Goal: Task Accomplishment & Management: Use online tool/utility

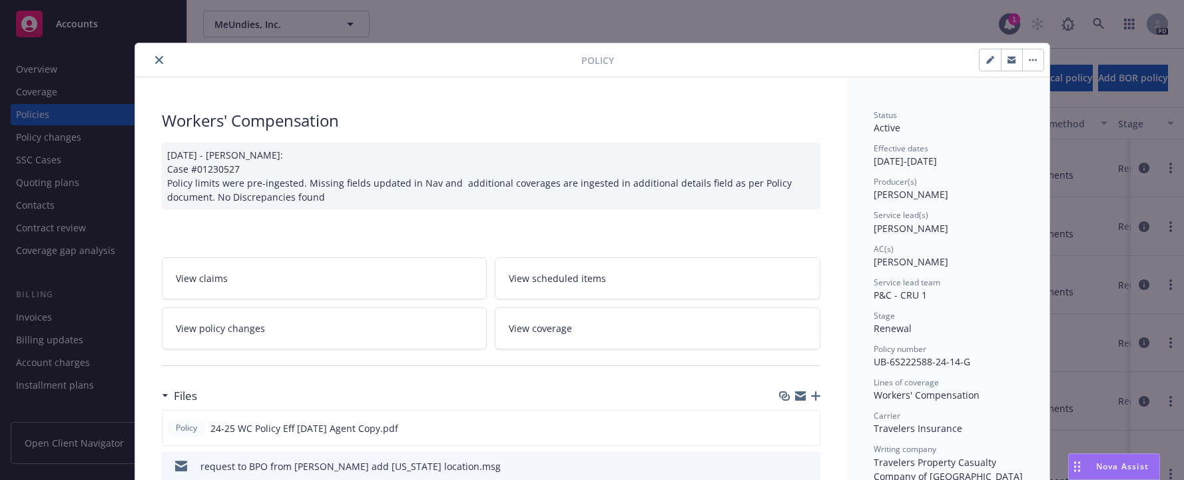
scroll to position [271, 0]
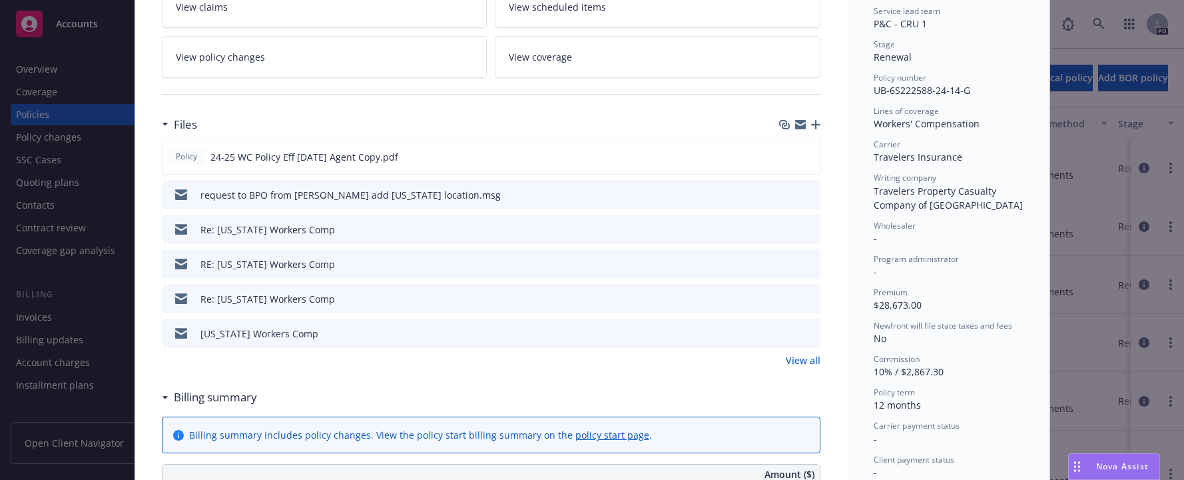
click at [34, 181] on div "Policy Workers' Compensation 08/27/2024 - Sampath Vankayala: Case #01230527 Pol…" at bounding box center [592, 240] width 1184 height 480
click at [29, 185] on div "Policy Workers' Compensation 08/27/2024 - Sampath Vankayala: Case #01230527 Pol…" at bounding box center [592, 240] width 1184 height 480
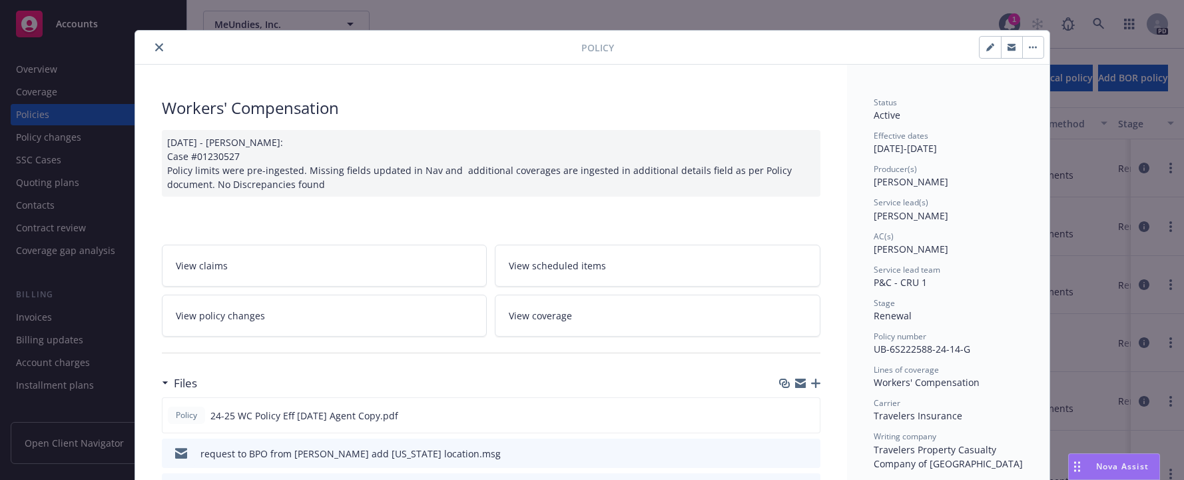
scroll to position [0, 0]
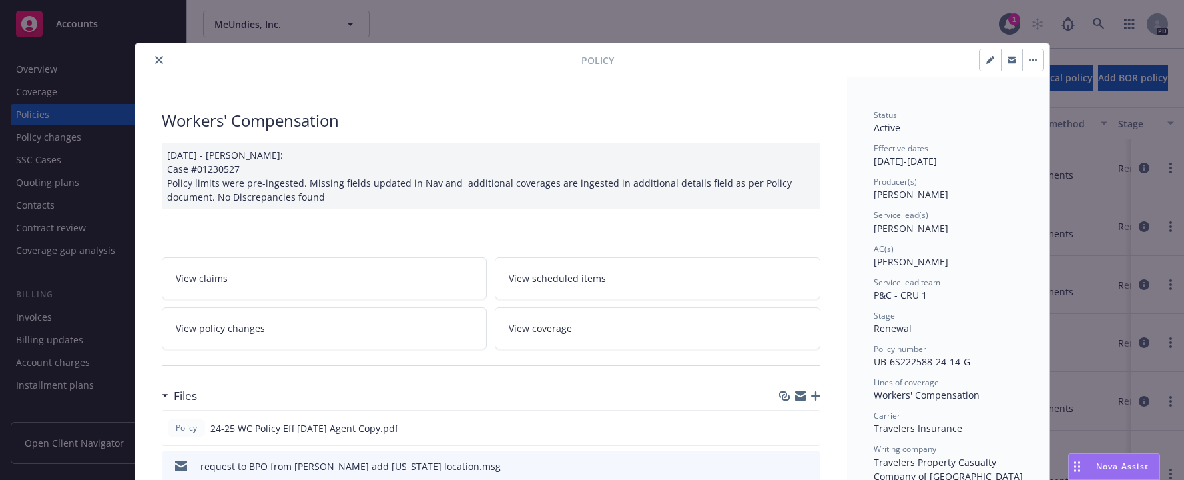
click at [155, 59] on icon "close" at bounding box center [159, 60] width 8 height 8
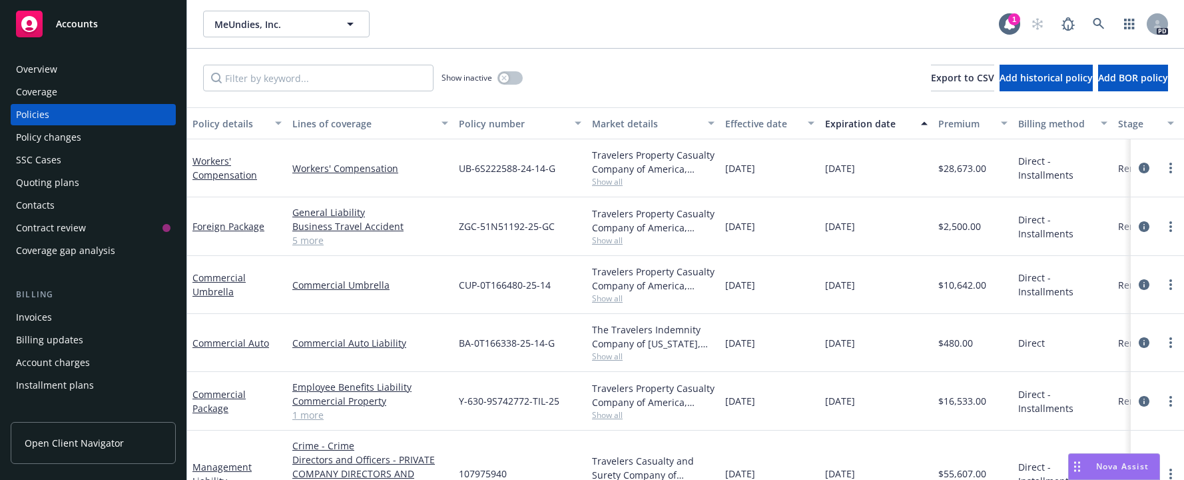
click at [34, 183] on div "Quoting plans" at bounding box center [47, 182] width 63 height 21
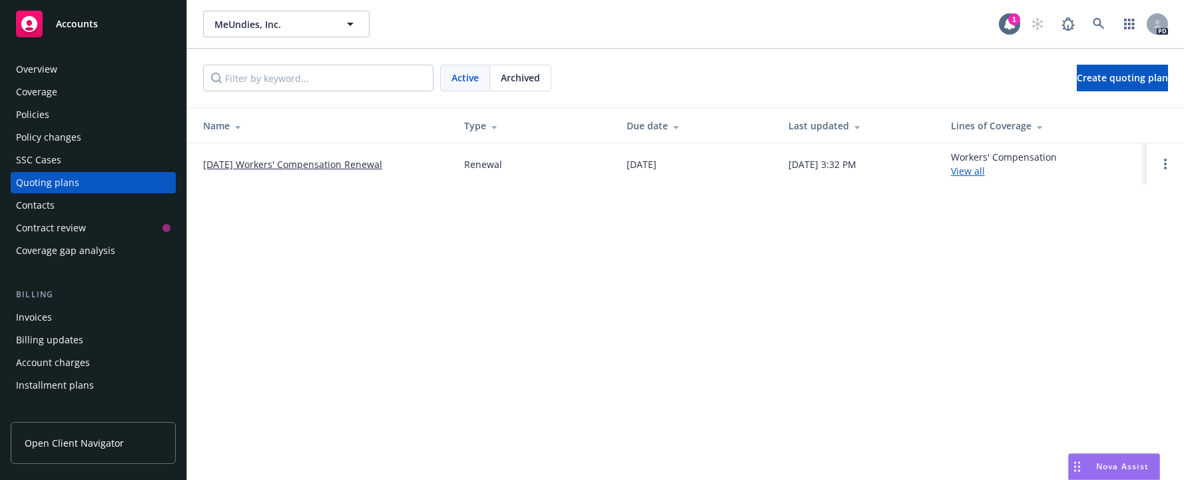
click at [271, 161] on link "[DATE] Workers' Compensation Renewal" at bounding box center [292, 164] width 179 height 14
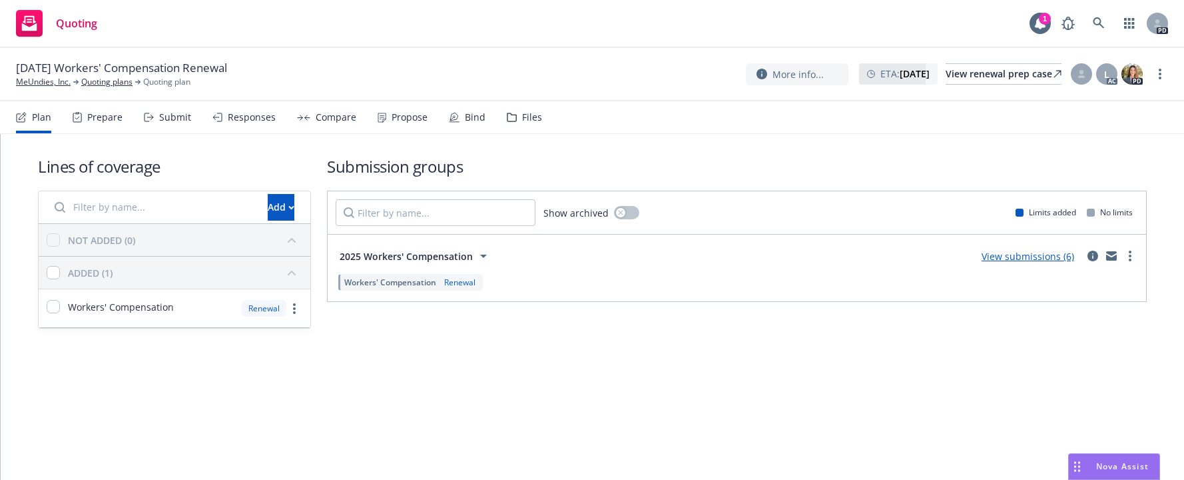
click at [174, 115] on div "Submit" at bounding box center [175, 117] width 32 height 11
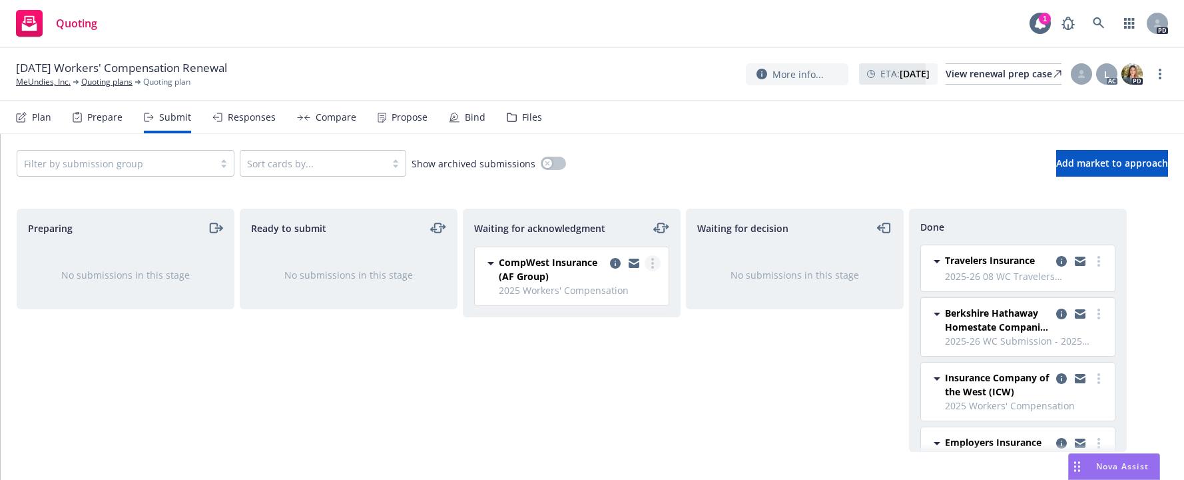
click at [653, 266] on circle "more" at bounding box center [653, 267] width 3 height 3
click at [554, 373] on span "Add accepted decision" at bounding box center [593, 370] width 133 height 13
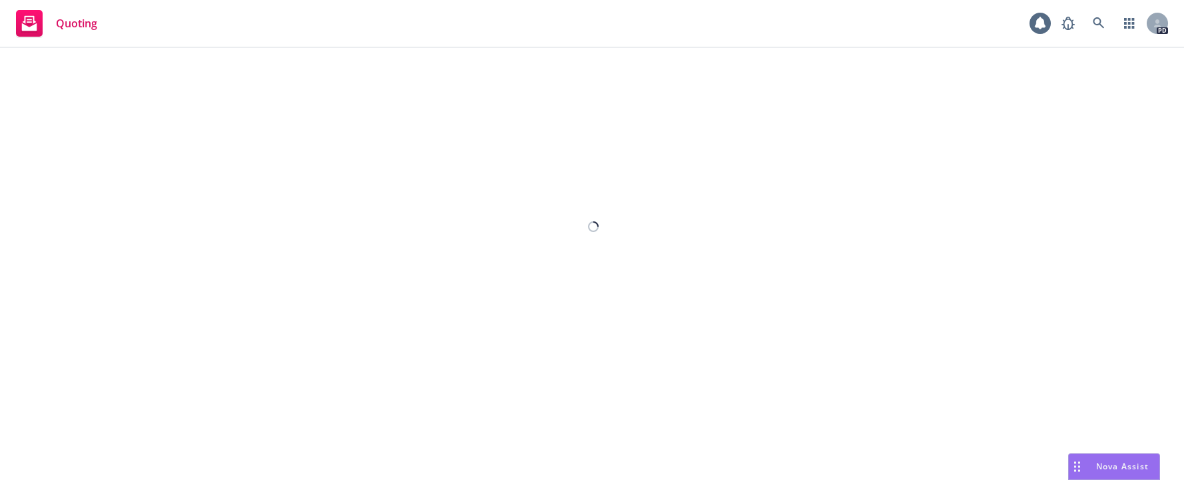
select select "12"
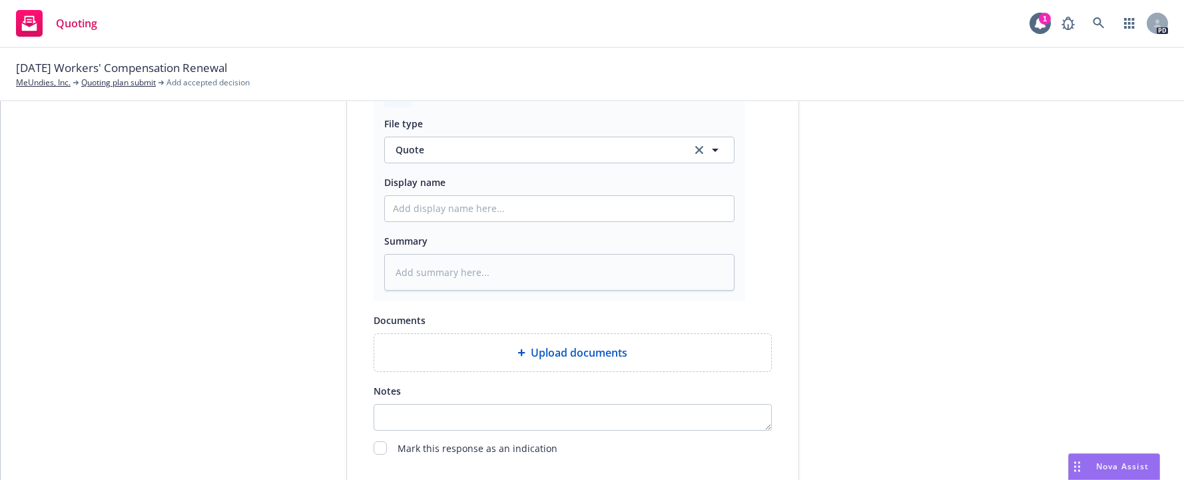
scroll to position [675, 0]
click at [440, 151] on span "Quote" at bounding box center [536, 152] width 280 height 14
type input "i"
type textarea "x"
type input "in"
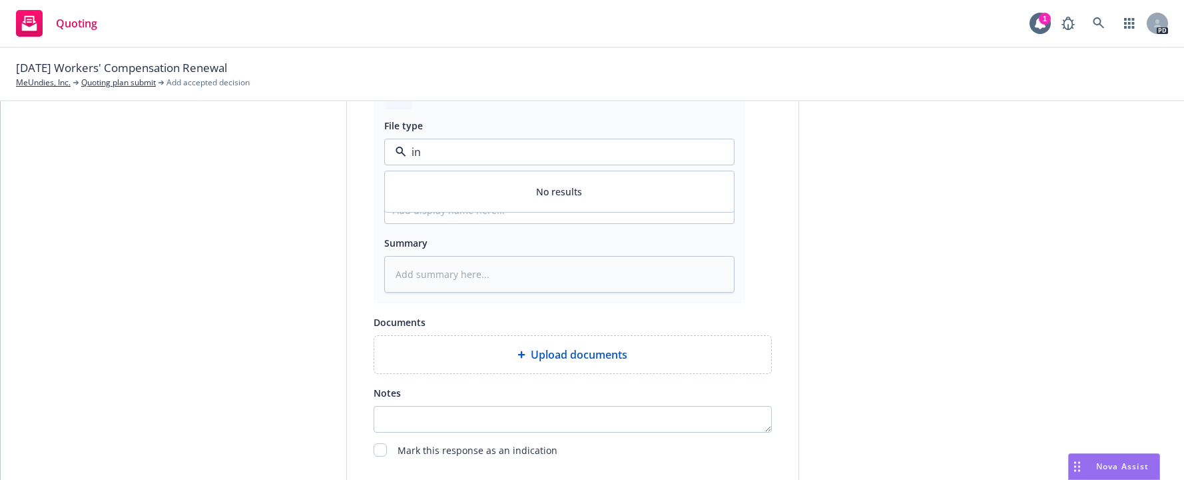
drag, startPoint x: 433, startPoint y: 155, endPoint x: 402, endPoint y: 152, distance: 30.8
click at [406, 152] on input "in" at bounding box center [556, 152] width 301 height 16
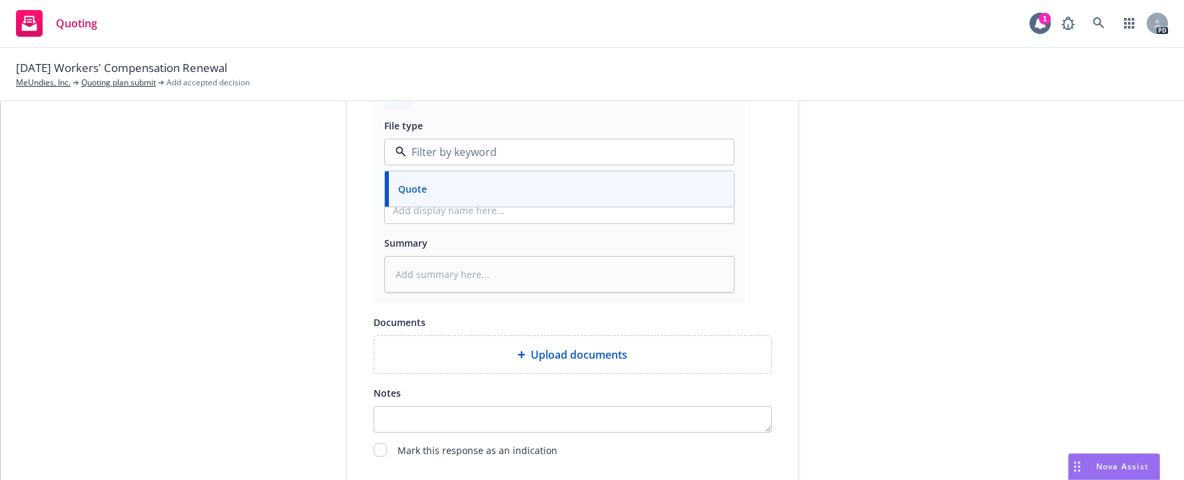
click at [408, 186] on span "Quote" at bounding box center [412, 189] width 29 height 14
click at [430, 213] on input "Display name" at bounding box center [559, 210] width 349 height 25
type textarea "x"
type input "2"
type textarea "x"
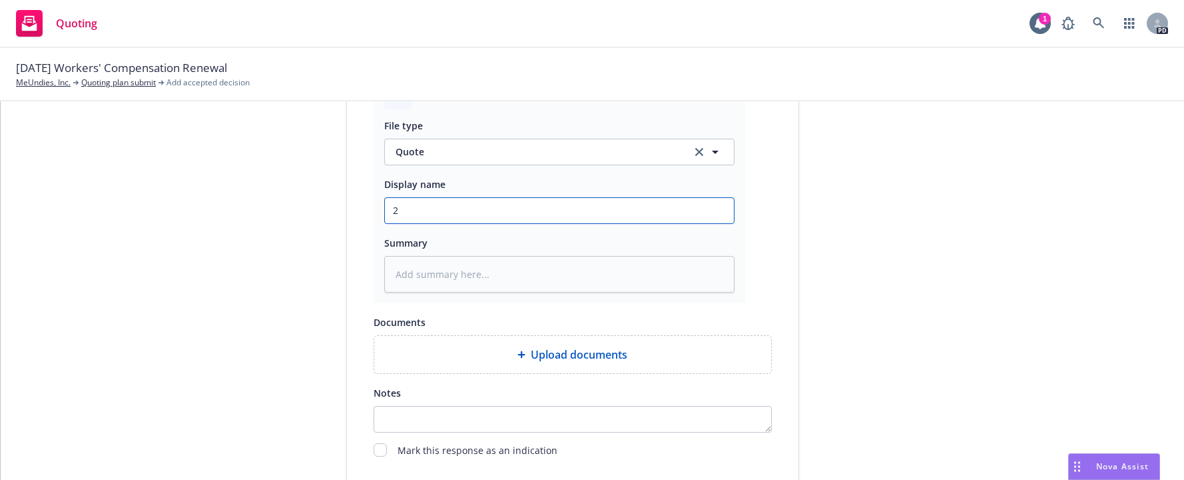
type input "20"
type textarea "x"
type input "202"
type textarea "x"
type input "2025"
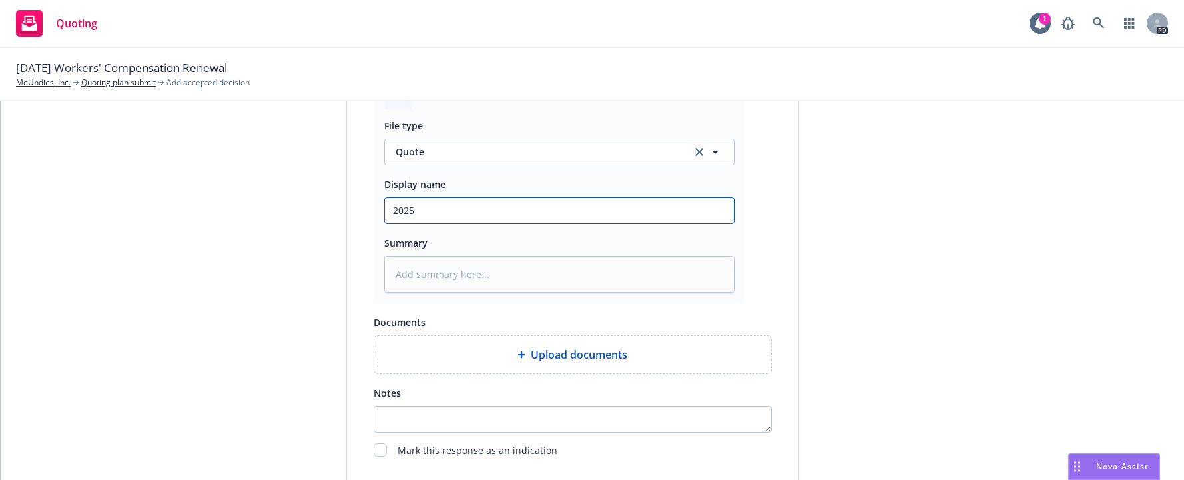
type textarea "x"
type input "2025"
type textarea "x"
type input "2025 0"
type textarea "x"
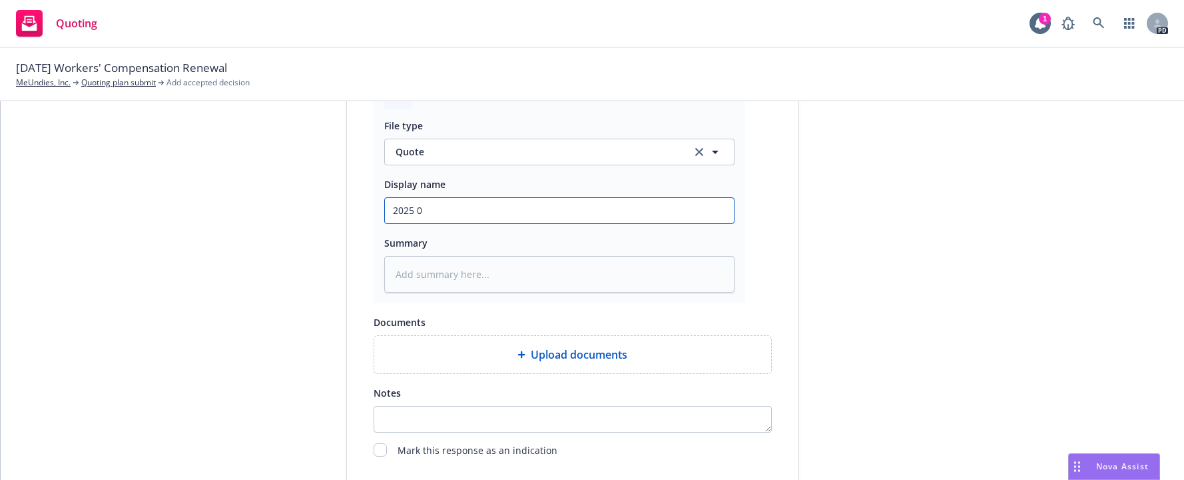
type input "2025 08"
type textarea "x"
type input "2025 08"
type textarea "x"
type input "2025 08 W"
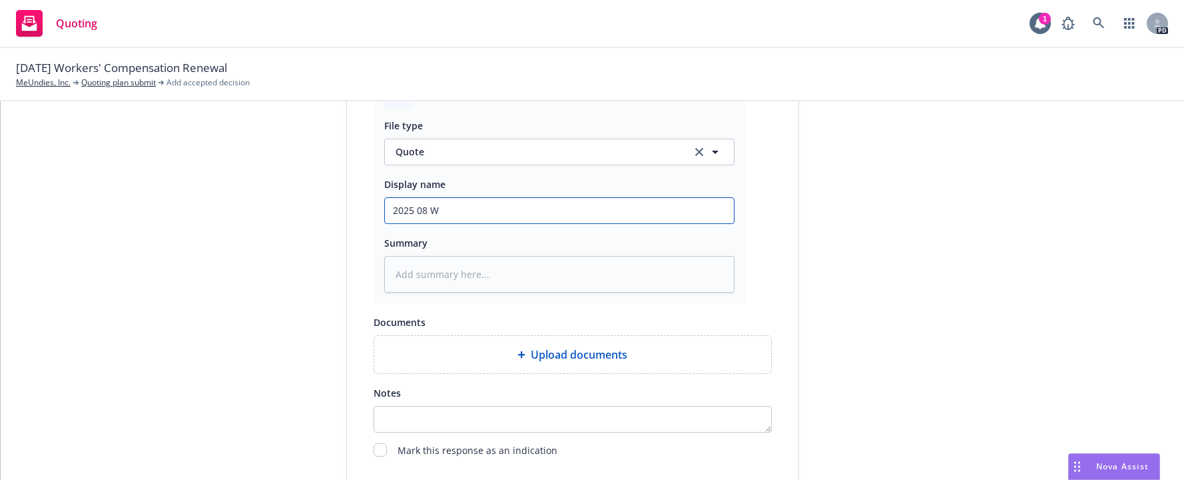
type textarea "x"
type input "2025 08 WC"
type textarea "x"
type input "2025 08 WC"
type textarea "x"
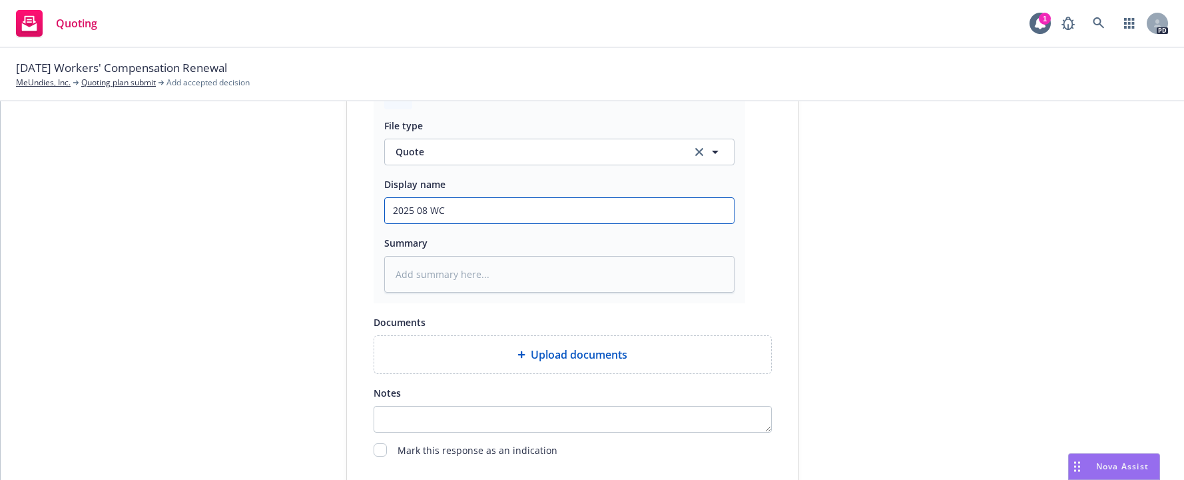
type input "2025 08 WC I"
type textarea "x"
type input "2025 08 WC In"
type textarea "x"
type input "2025 08 WC Ind"
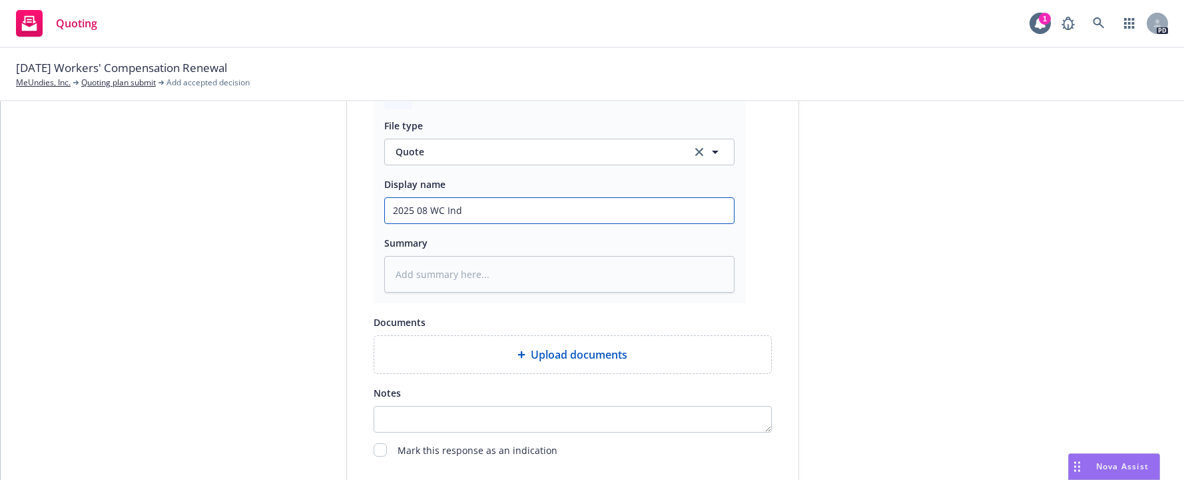
type textarea "x"
type input "2025 08 WC Indi"
type textarea "x"
type input "2025 08 WC Indic"
type textarea "x"
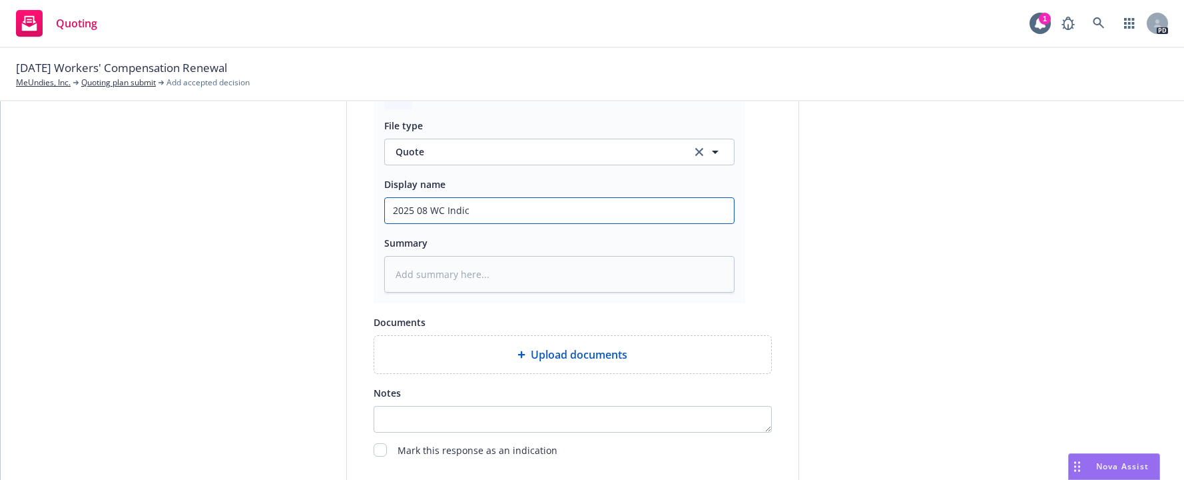
type input "2025 08 WC Indica"
type textarea "x"
type input "2025 08 WC Indicat"
type textarea "x"
type input "2025 08 WC Indicati"
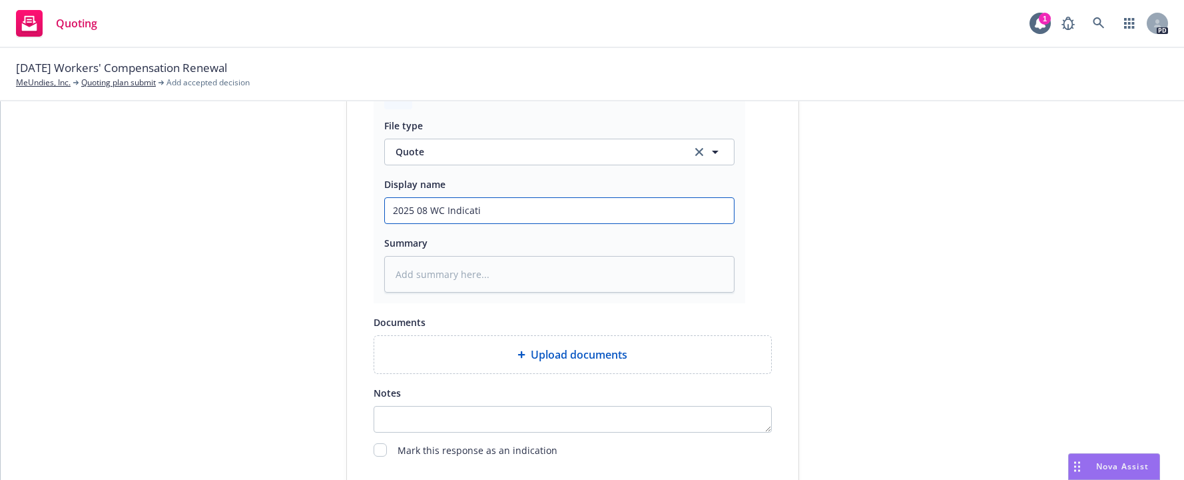
type textarea "x"
type input "2025 08 WC Indicatio"
type textarea "x"
type input "2025 08 WC Indication"
type textarea "x"
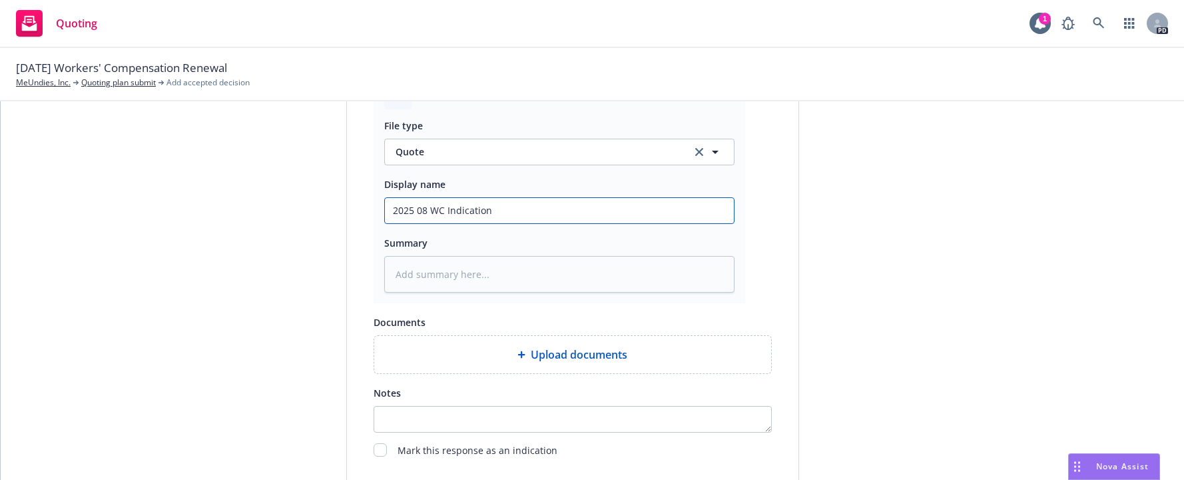
type input "2025 08 WC Indication"
type textarea "x"
type input "2025 08 WC Indication W"
type textarea "x"
type input "2025 08 WC Indication"
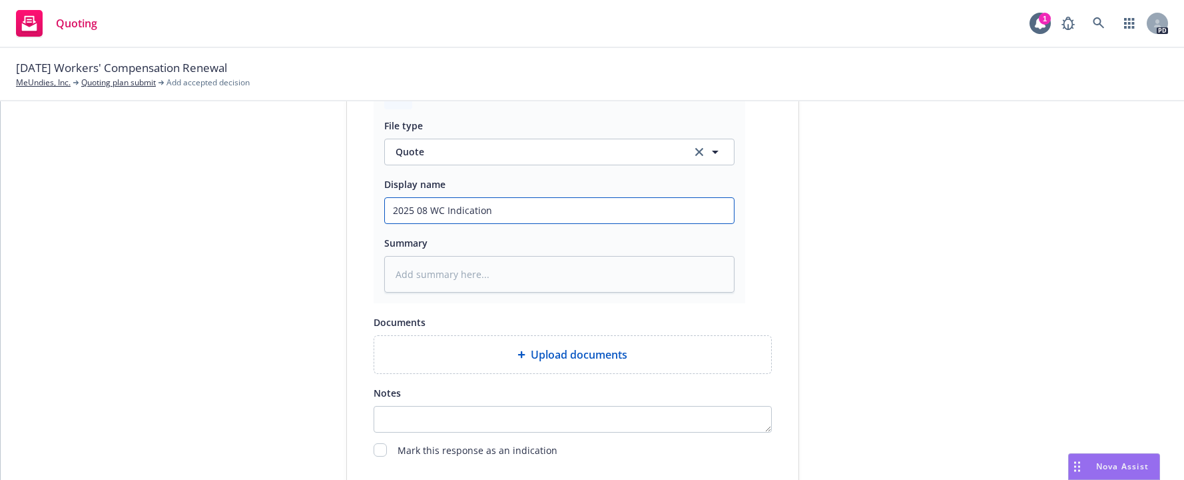
type textarea "x"
type input "2025 08 WC Indication C"
type textarea "x"
type input "2025 08 WC Indication Co"
type textarea "x"
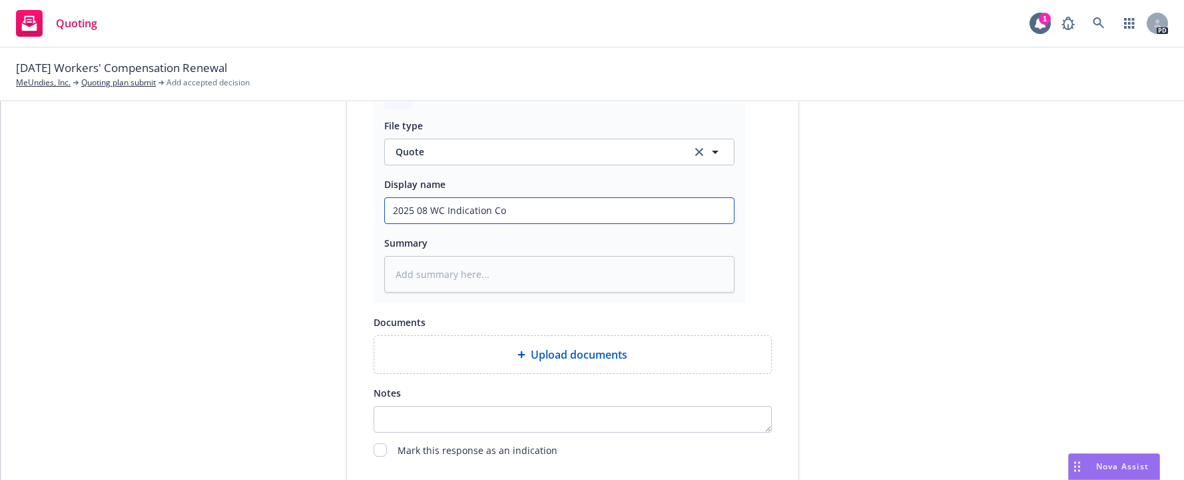
type input "2025 08 WC Indication Com"
type textarea "x"
type input "2025 08 WC Indication Comp"
type textarea "x"
type input "2025 08 WC Indication Comp"
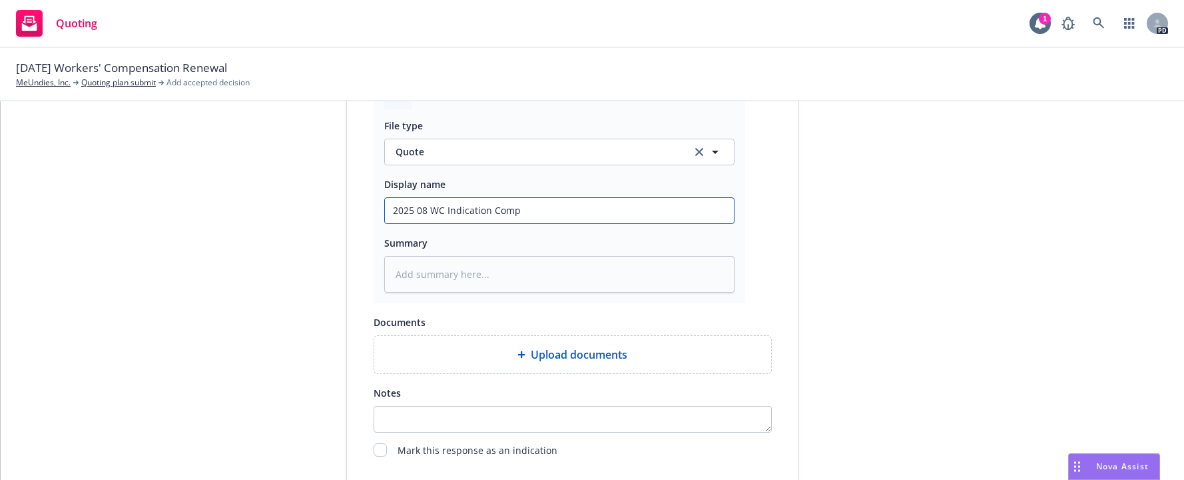
type textarea "x"
type input "2025 08 WC Indication Comp W"
type textarea "x"
type input "2025 08 WC Indication Comp We"
type textarea "x"
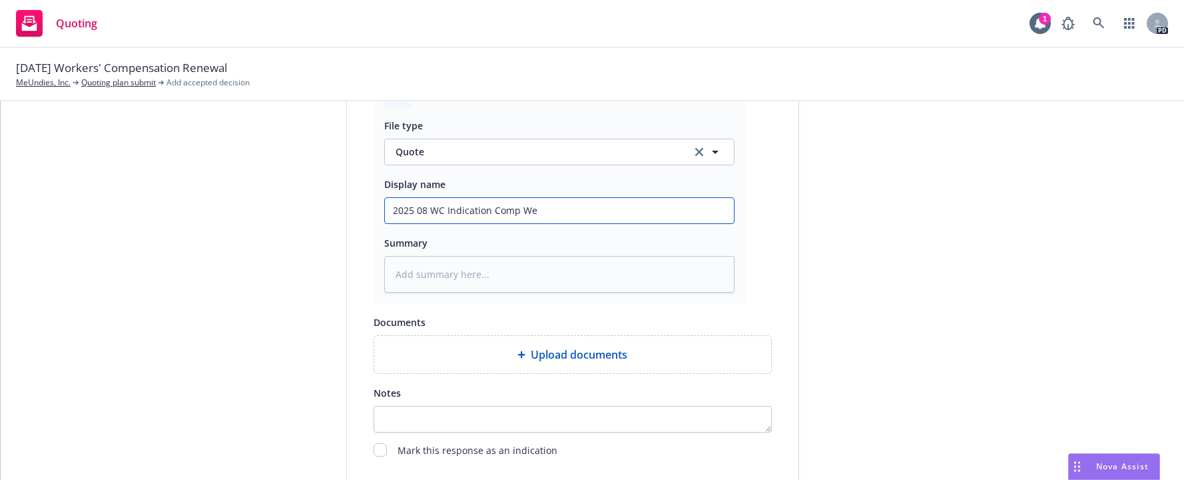
type input "2025 08 WC Indication Comp [PERSON_NAME]"
type textarea "x"
type input "2025 08 WC Indication Comp West"
click at [375, 452] on input "checkbox" at bounding box center [380, 449] width 13 height 13
checkbox input "true"
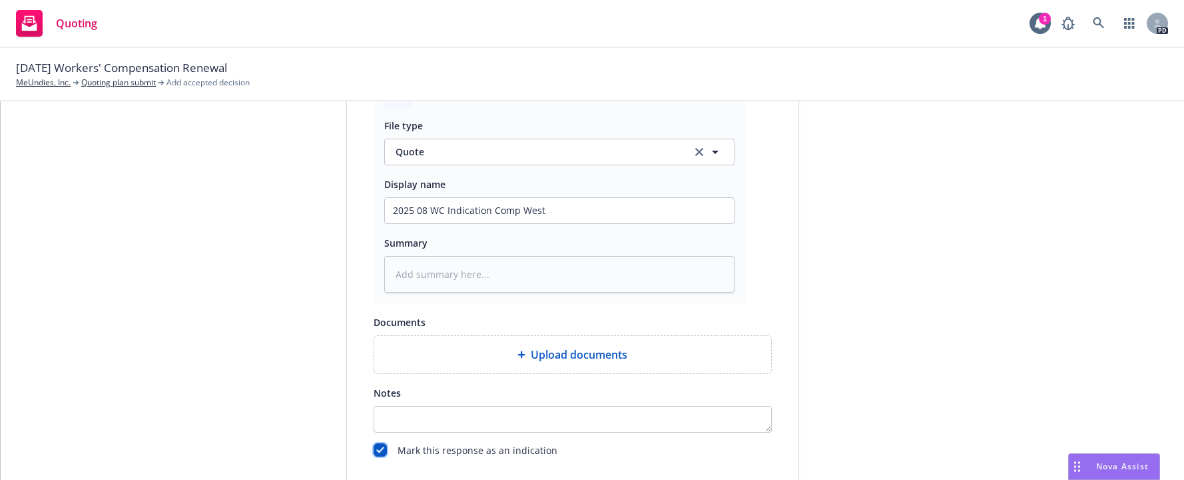
scroll to position [762, 0]
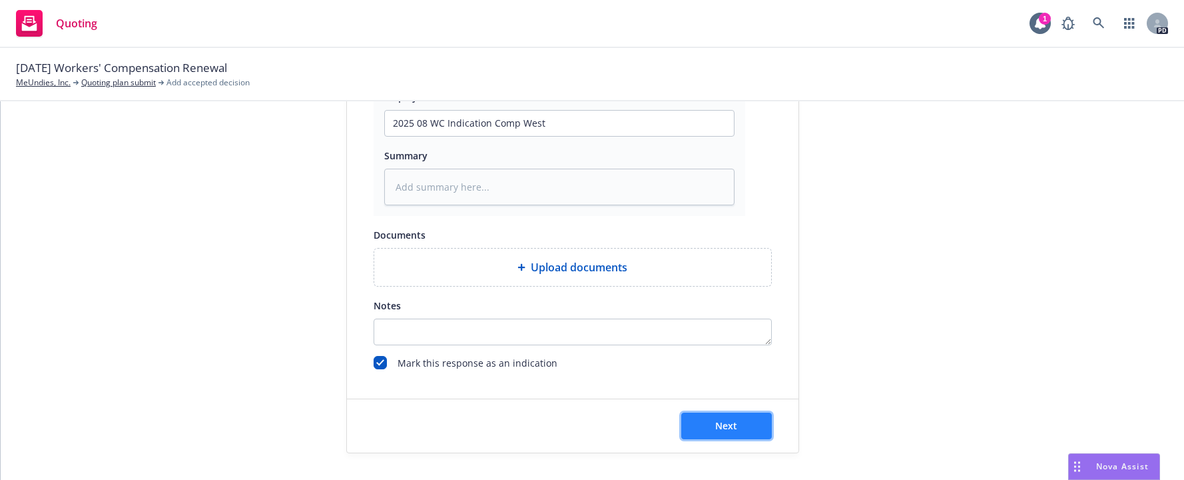
click at [718, 430] on button "Next" at bounding box center [726, 425] width 91 height 27
type textarea "x"
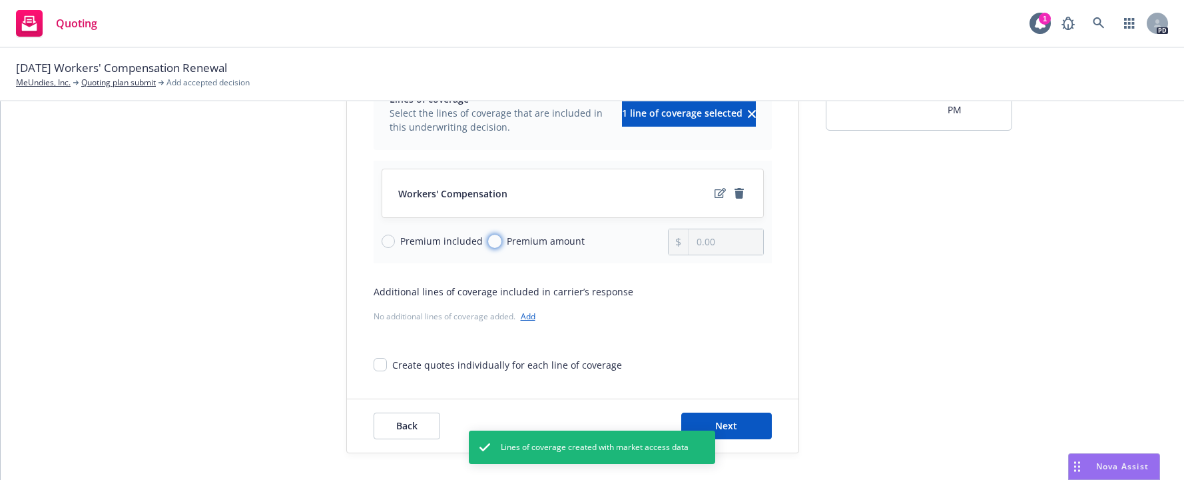
click at [488, 241] on input "Premium amount" at bounding box center [494, 240] width 13 height 13
radio input "true"
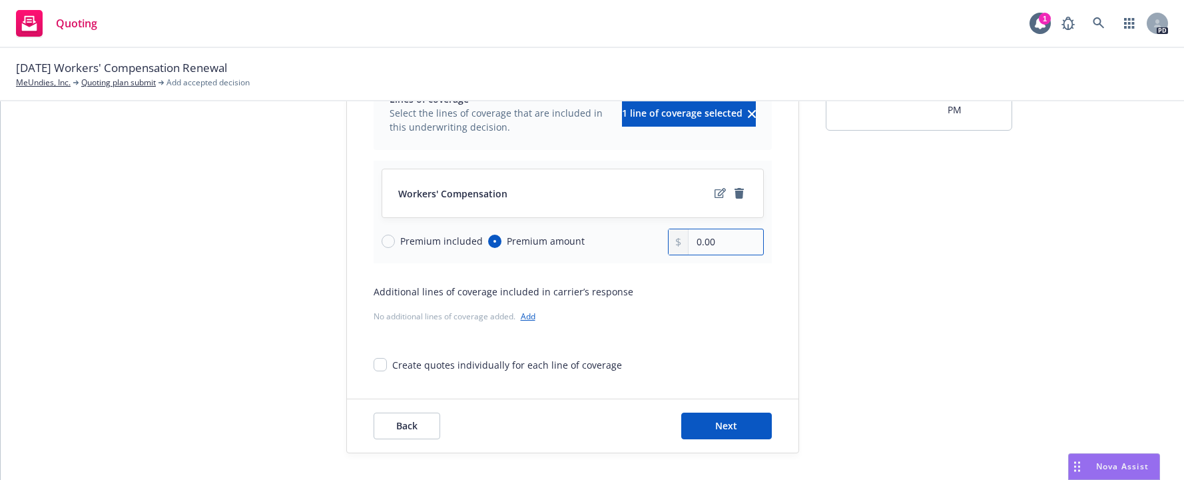
drag, startPoint x: 690, startPoint y: 239, endPoint x: 735, endPoint y: 240, distance: 44.6
click at [735, 240] on input "0.00" at bounding box center [726, 241] width 74 height 25
type input "60,000.00"
click at [715, 303] on div "Additional lines of coverage included in carrier’s response No additional lines…" at bounding box center [573, 304] width 398 height 41
click at [715, 422] on span "Next" at bounding box center [726, 425] width 22 height 13
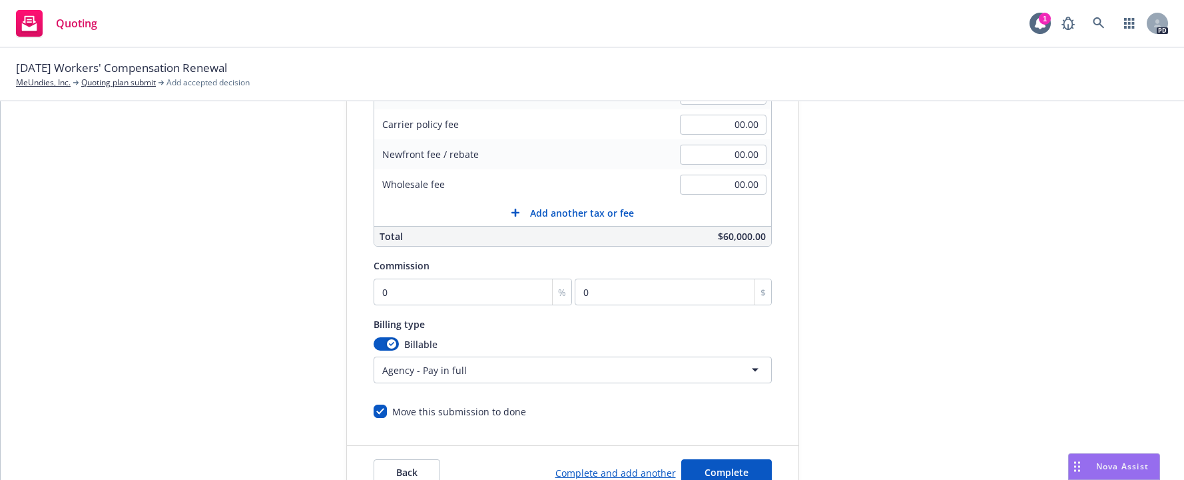
scroll to position [356, 0]
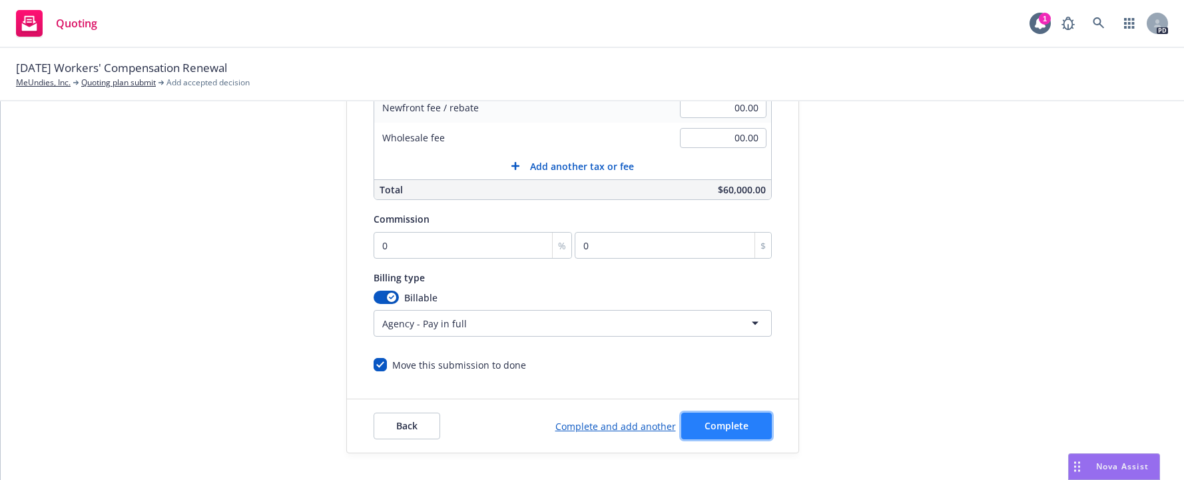
click at [717, 428] on span "Complete" at bounding box center [727, 425] width 44 height 13
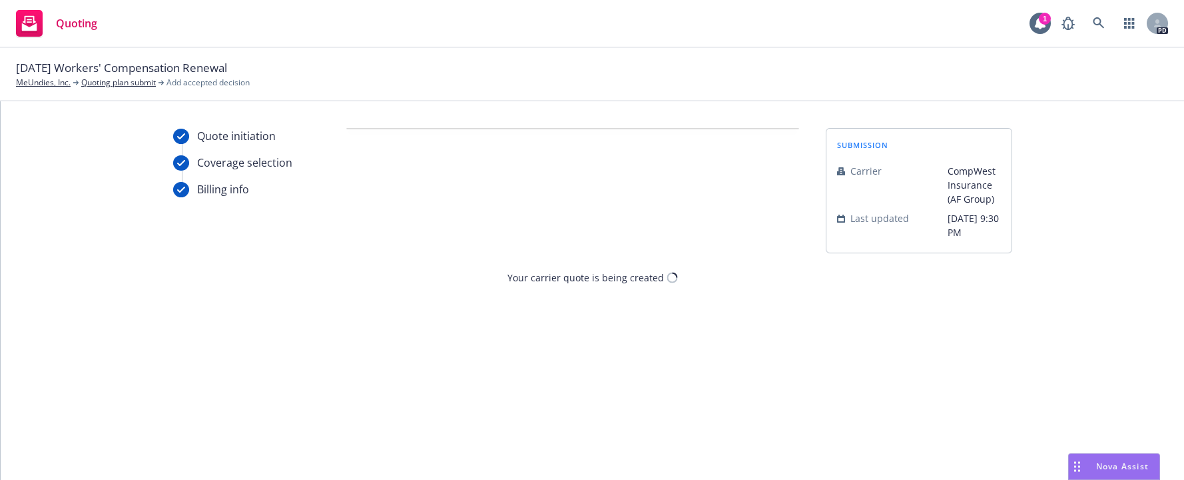
scroll to position [0, 0]
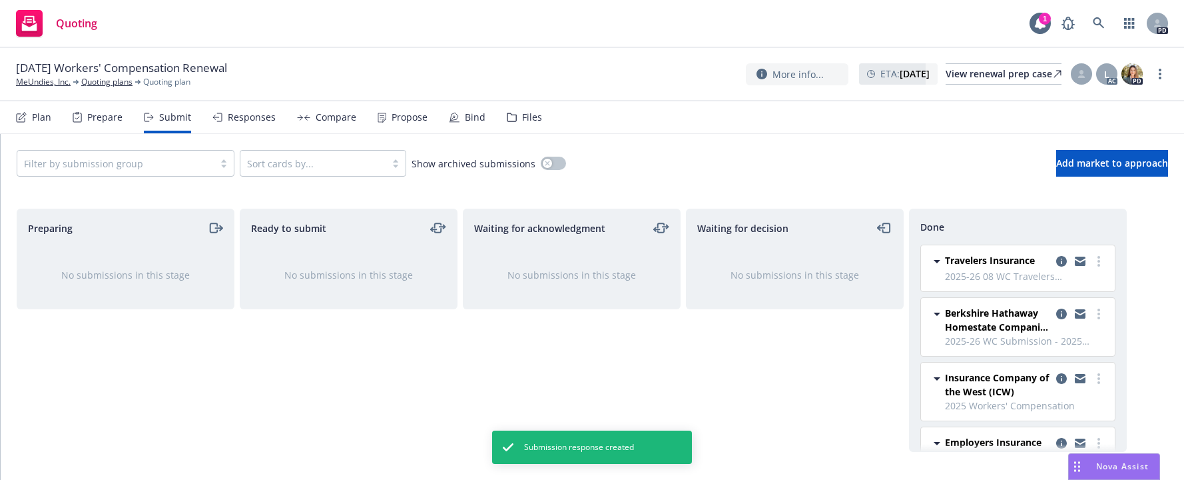
click at [1009, 258] on span "Travelers Insurance" at bounding box center [990, 260] width 90 height 14
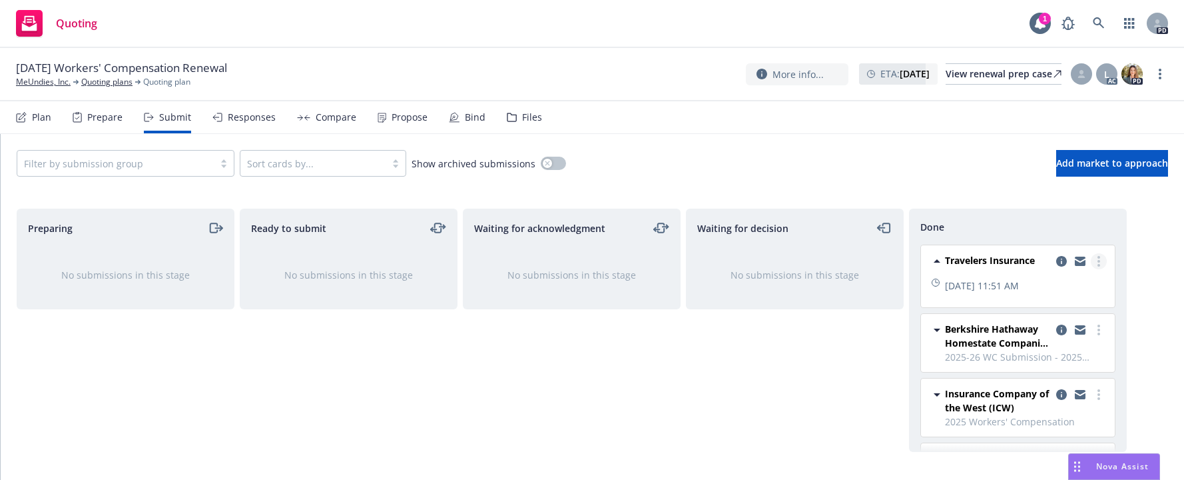
click at [1094, 260] on link "more" at bounding box center [1099, 261] width 16 height 16
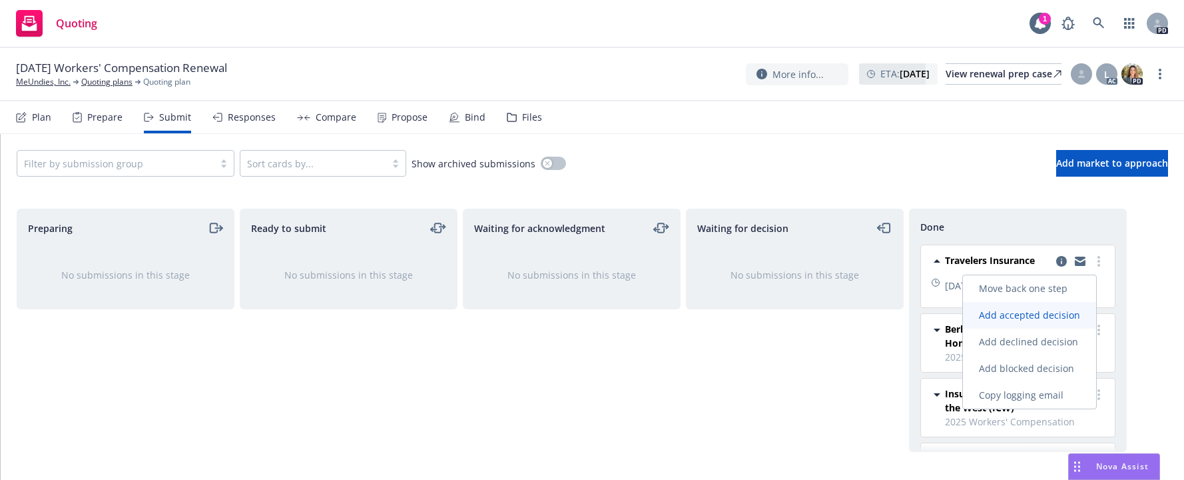
click at [1000, 311] on span "Add accepted decision" at bounding box center [1029, 314] width 133 height 13
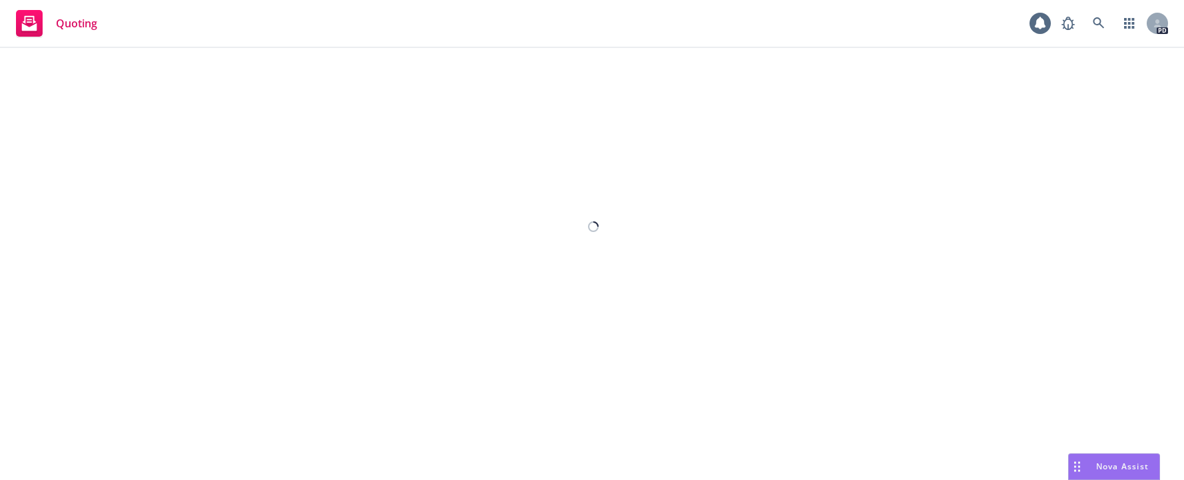
select select "12"
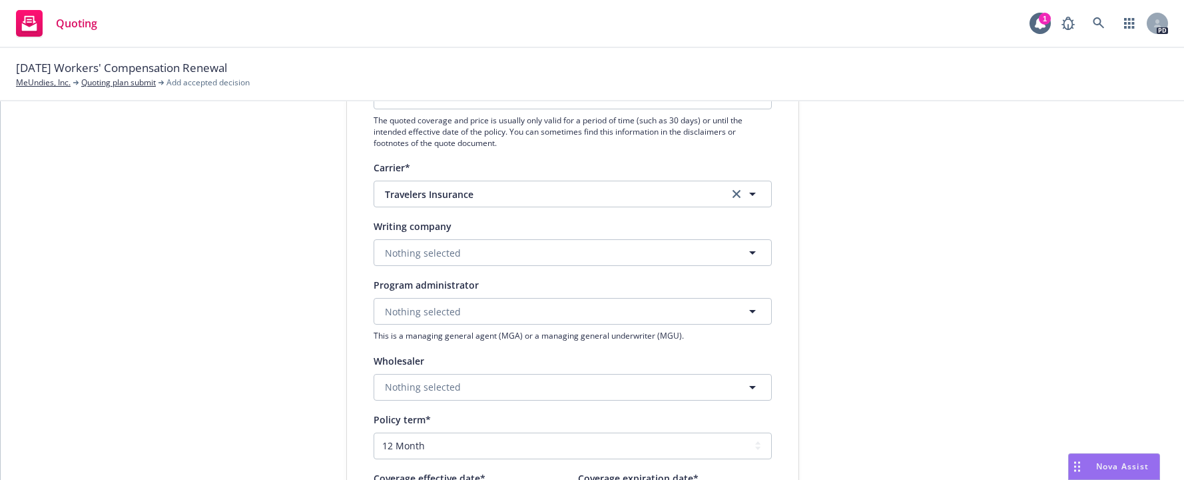
scroll to position [195, 0]
click at [578, 240] on div "Writing company Nothing selected" at bounding box center [573, 243] width 398 height 48
click at [574, 251] on button "Nothing selected" at bounding box center [573, 253] width 398 height 27
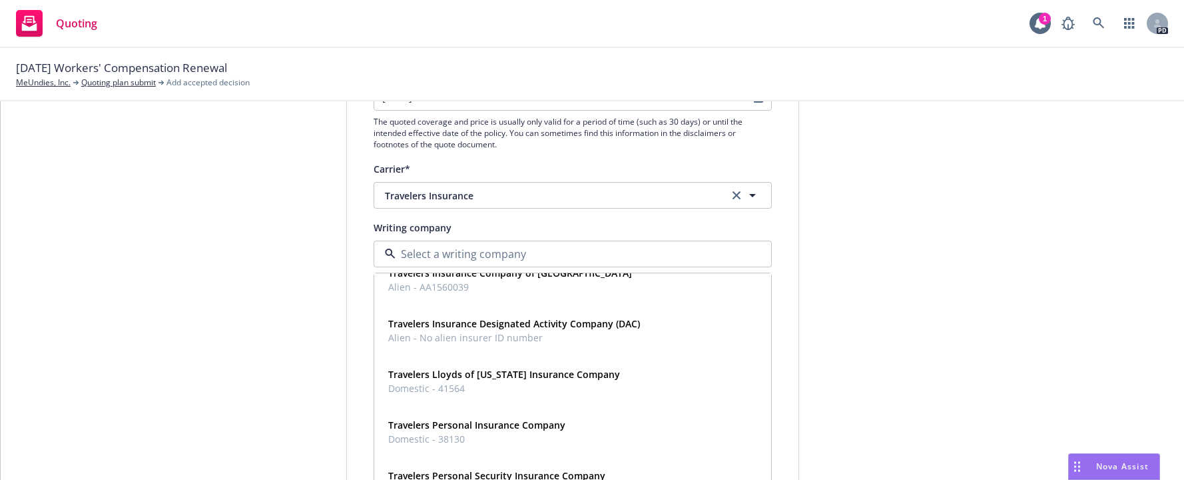
scroll to position [1490, 0]
drag, startPoint x: 1174, startPoint y: 280, endPoint x: 1178, endPoint y: 289, distance: 10.4
click at [1179, 289] on div "1 Quote initiation 2 Coverage selection 3 Billing info Quote initiation Display…" at bounding box center [593, 290] width 1184 height 378
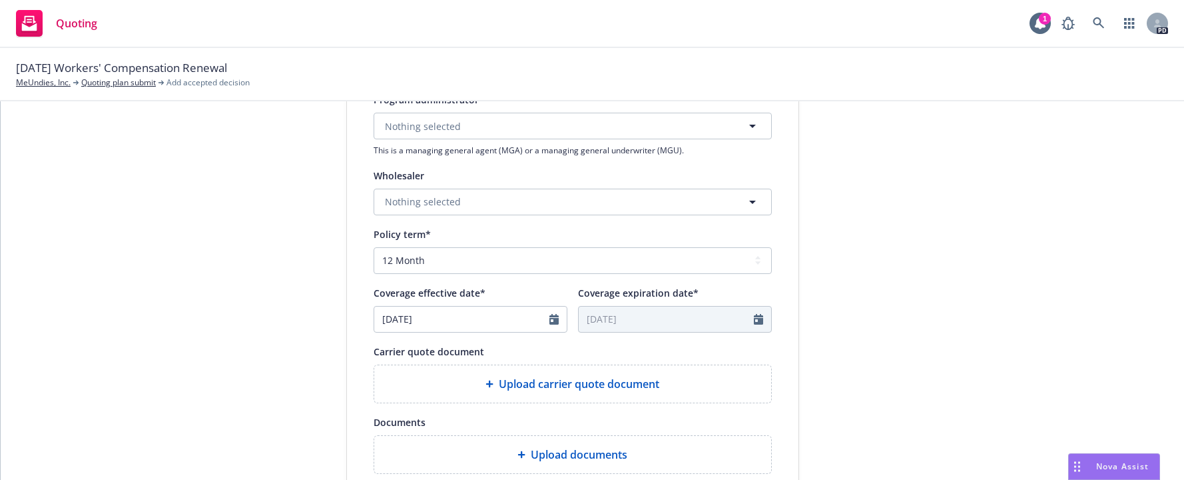
scroll to position [385, 0]
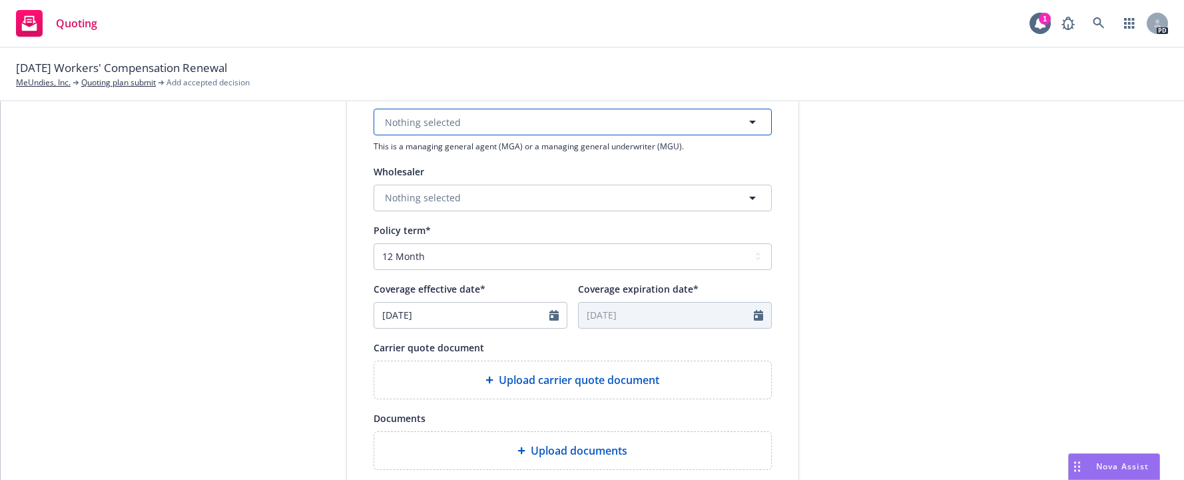
click at [749, 120] on icon "button" at bounding box center [753, 122] width 16 height 16
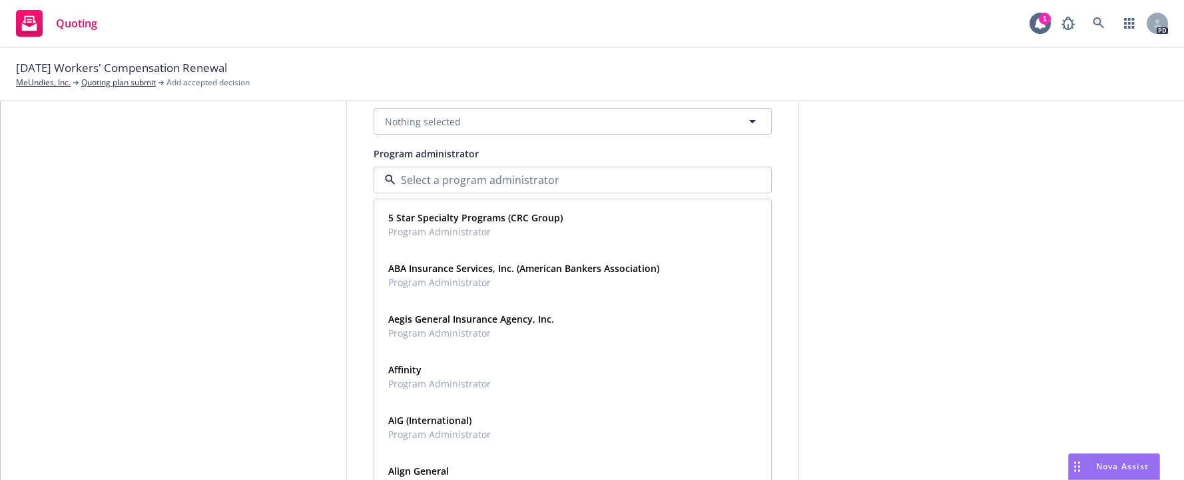
scroll to position [325, 0]
click at [750, 123] on icon "button" at bounding box center [753, 123] width 16 height 16
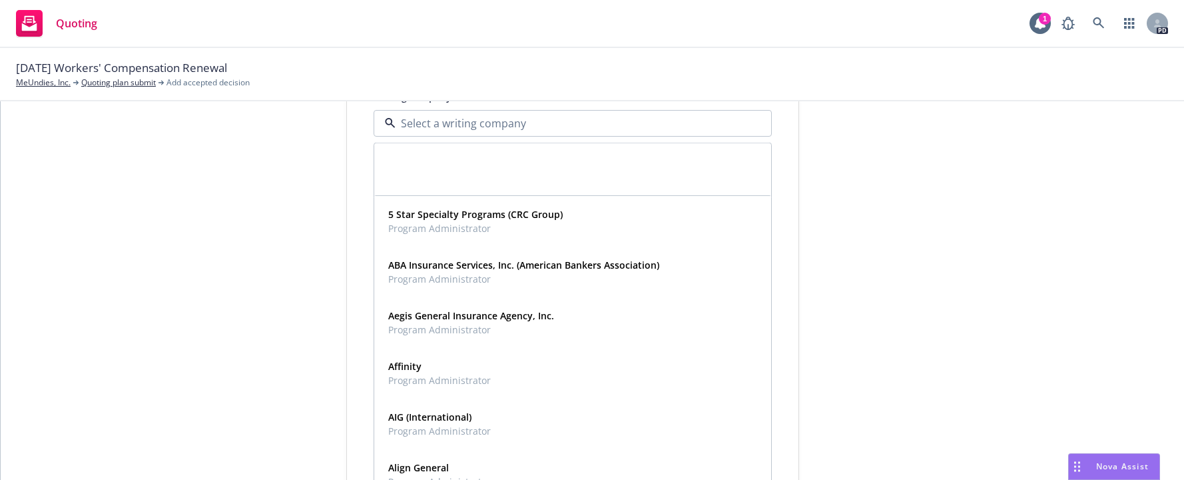
scroll to position [1490, 0]
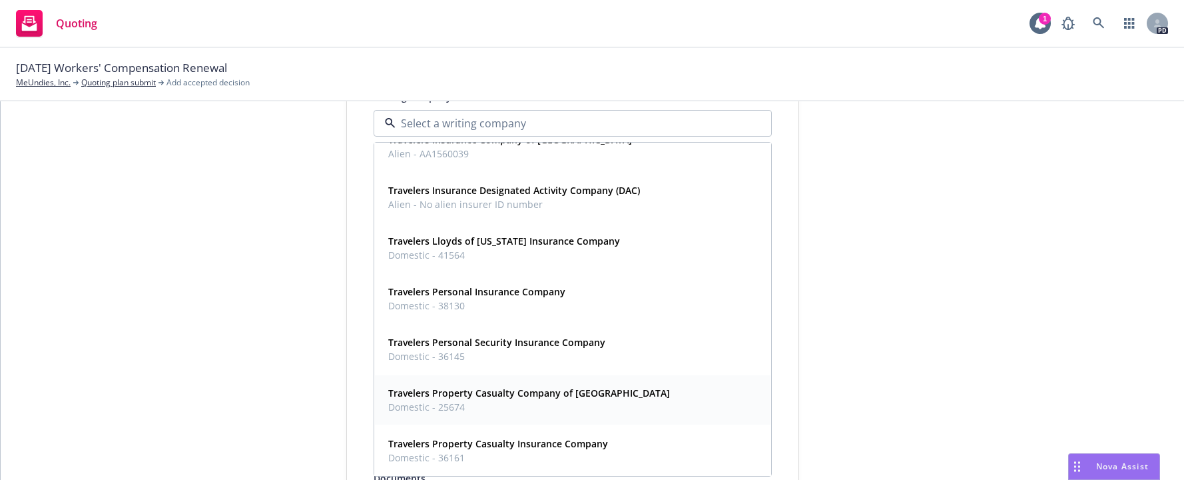
click at [447, 394] on strong "Travelers Property Casualty Company of [GEOGRAPHIC_DATA]" at bounding box center [529, 392] width 282 height 13
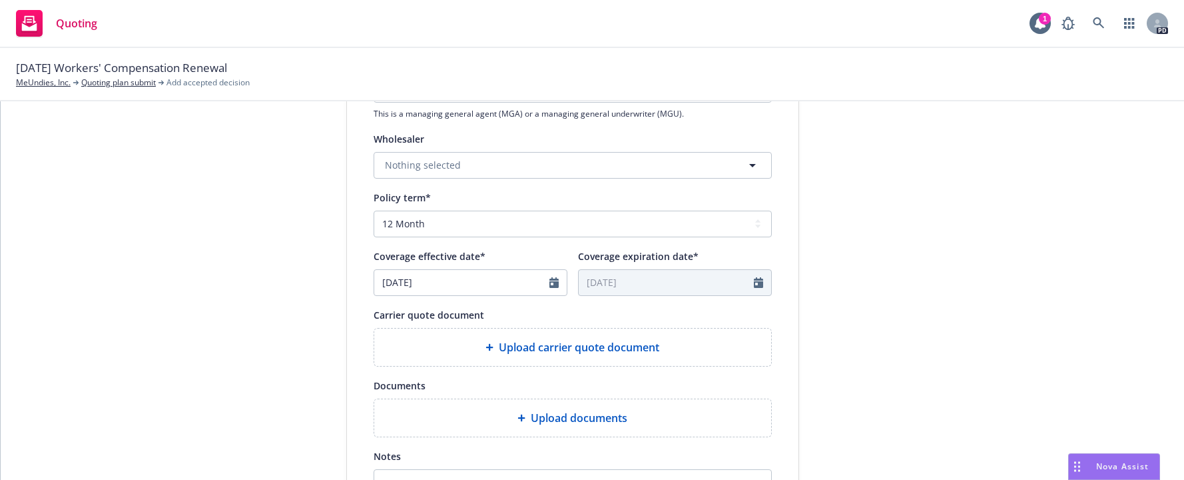
scroll to position [420, 0]
type textarea "x"
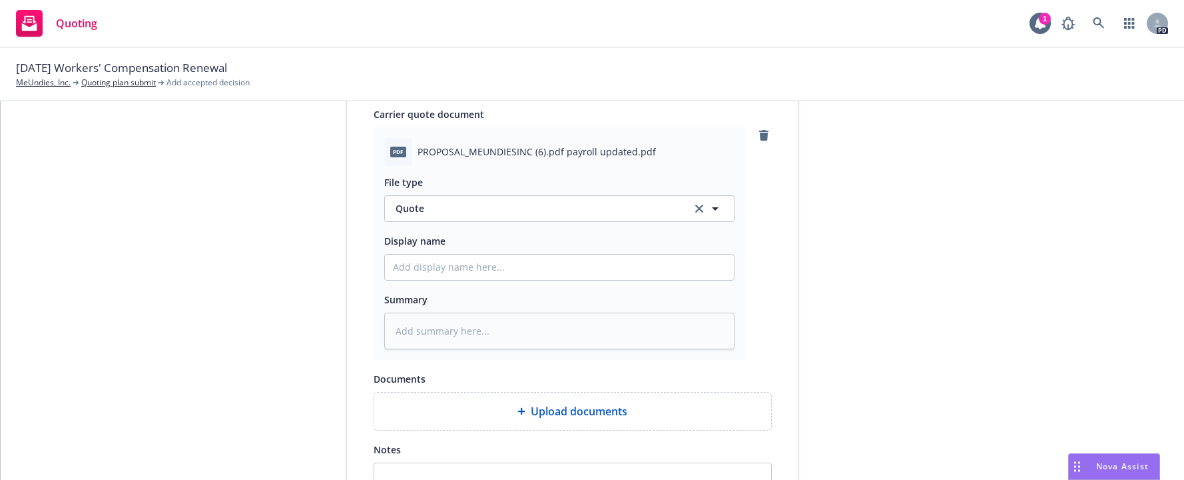
scroll to position [636, 0]
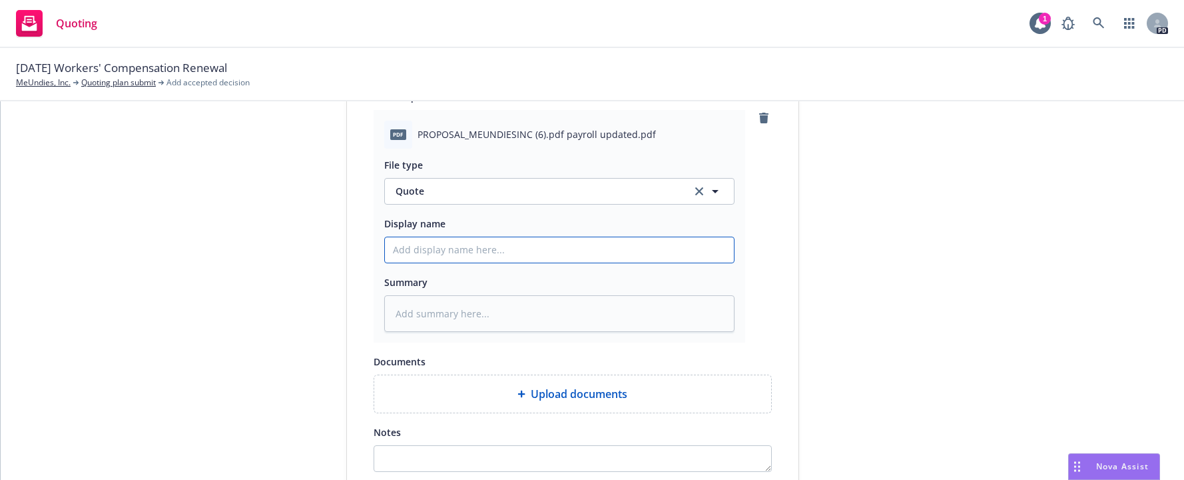
click at [402, 250] on input "Display name" at bounding box center [559, 249] width 349 height 25
type input "2025 08 WC Indication Comp West"
drag, startPoint x: 440, startPoint y: 252, endPoint x: 537, endPoint y: 244, distance: 96.9
click at [539, 246] on input "2025 08 WC Indication Comp West" at bounding box center [559, 249] width 349 height 25
type textarea "x"
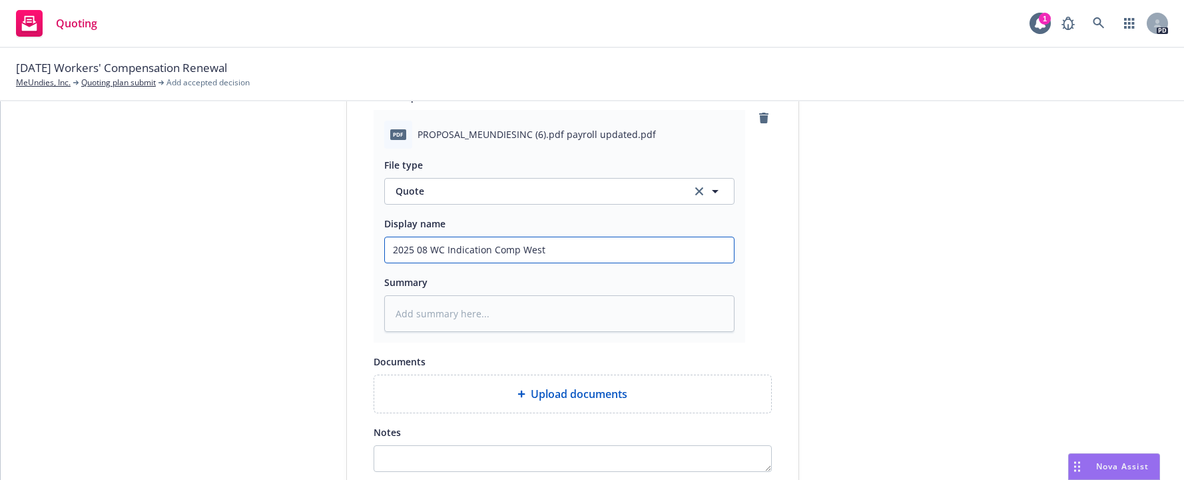
type input "2025 08 WC T"
type textarea "x"
type input "2025 08 WC Tr"
type textarea "x"
type input "2025 08 WC Tra"
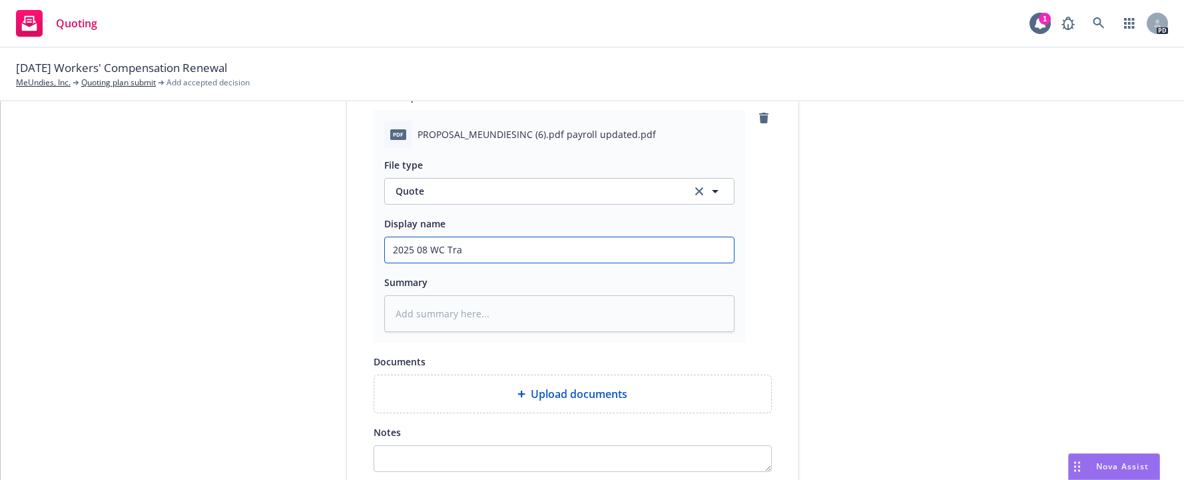
type textarea "x"
type input "2025 08 WC Trav"
type textarea "x"
type input "2025 08 [PERSON_NAME]"
type textarea "x"
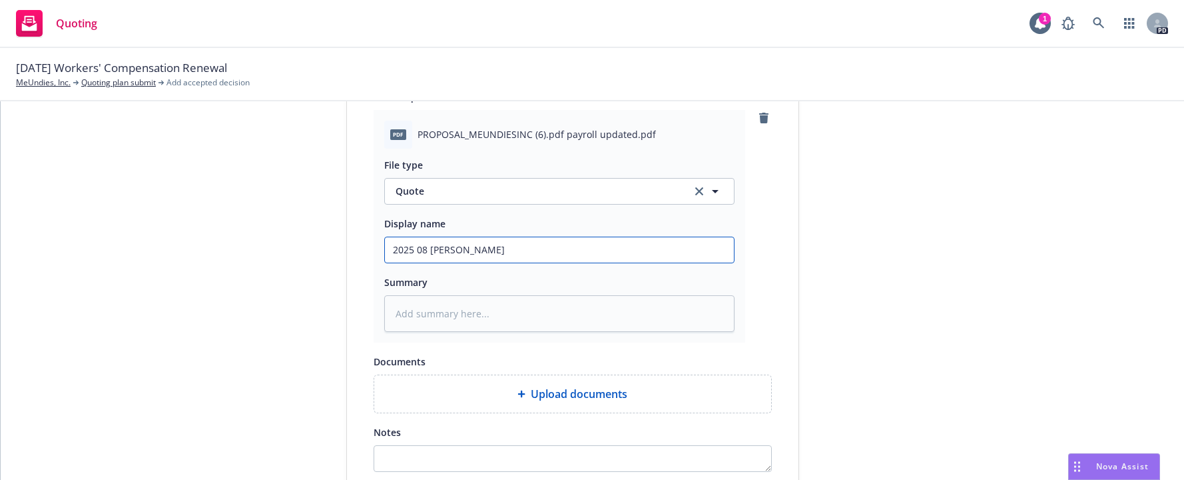
type input "2025 08 WC Traved"
type textarea "x"
type input "2025 08 WC Travedl"
type textarea "x"
type input "2025 08 WC Travedler"
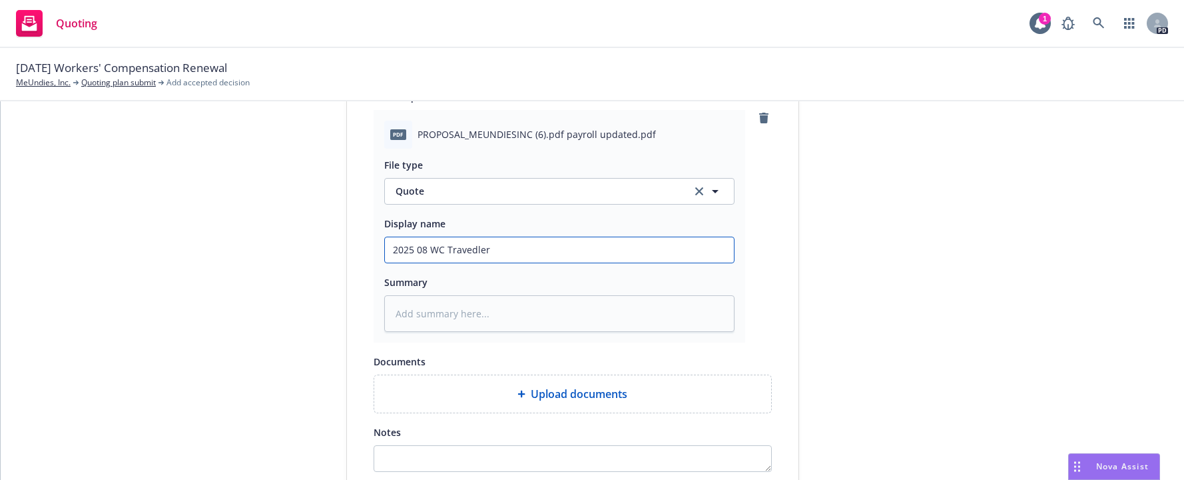
type textarea "x"
type input "2025 08 WC Travedlers"
type textarea "x"
type input "2025 08 WC Travedlers r"
type textarea "x"
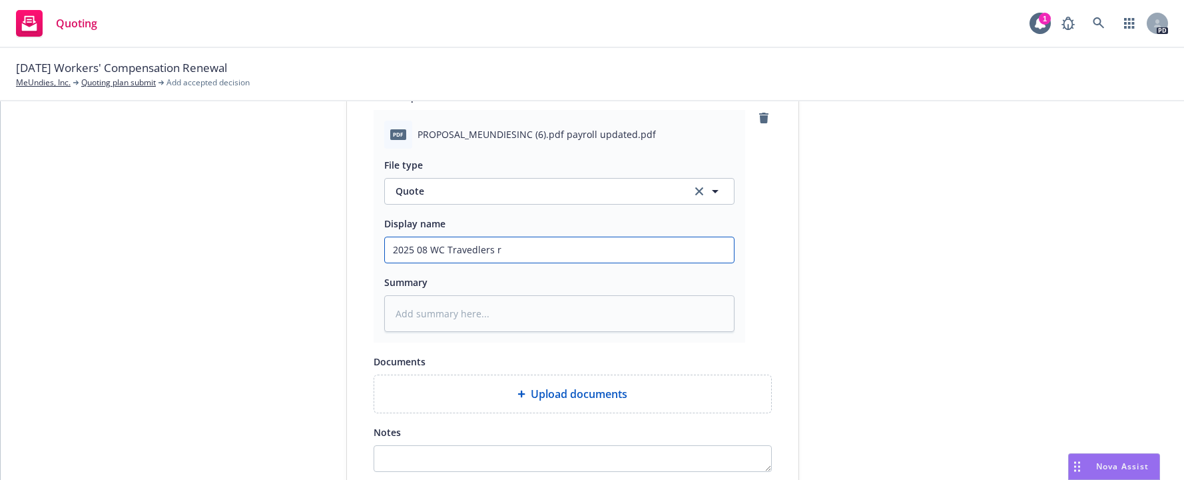
type input "2025 08 WC Travedlers re"
type textarea "x"
type input "2025 08 WC Travedlers r"
type textarea "x"
type input "2025 08 WC Travedlers"
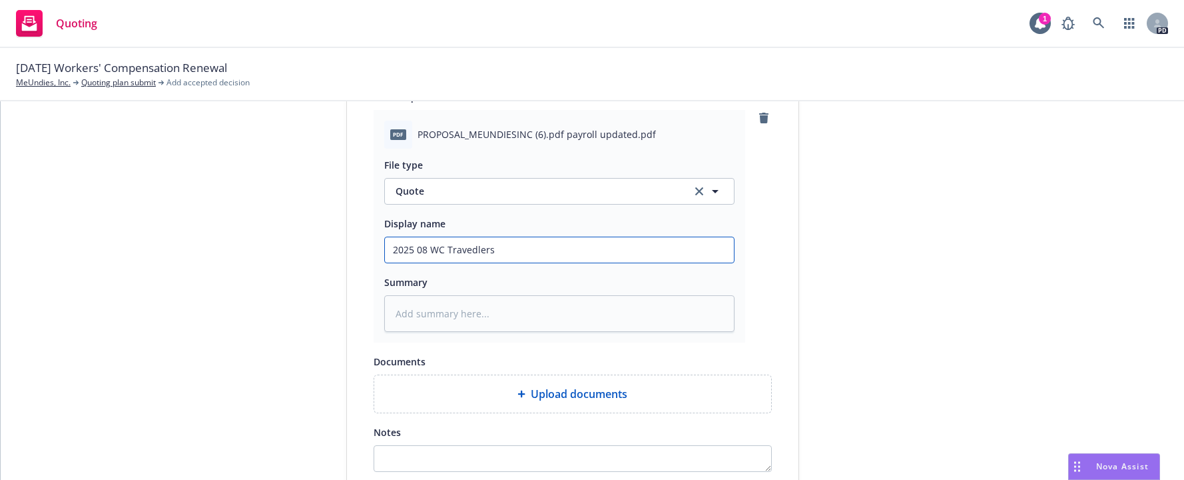
type textarea "x"
type input "2025 08 WC Travedlers"
type textarea "x"
type input "2025 08 WC Travedler"
type textarea "x"
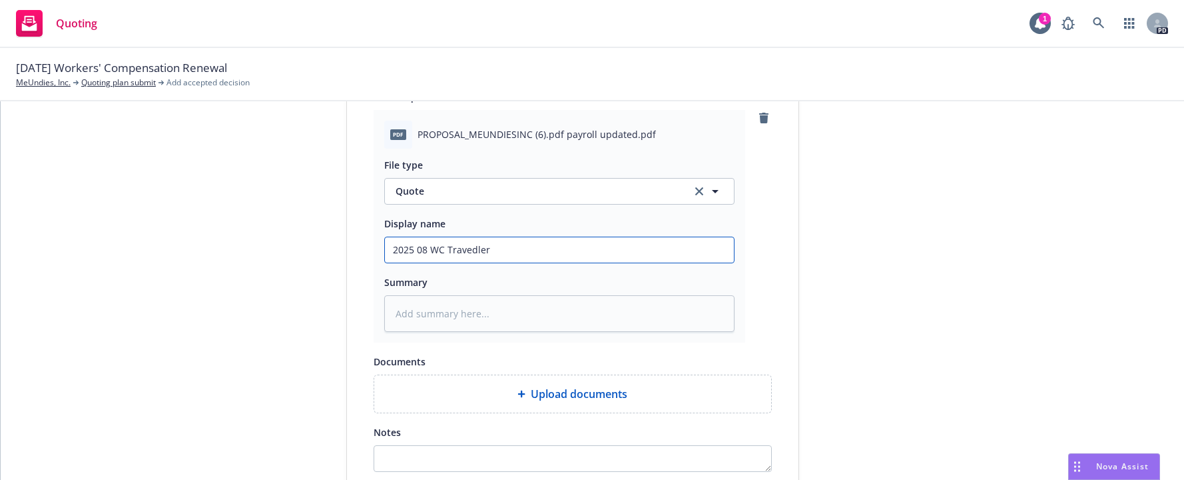
type input "2025 08 WC Travedle"
type textarea "x"
type input "2025 08 WC Travedl"
type textarea "x"
type input "2025 08 WC Traved"
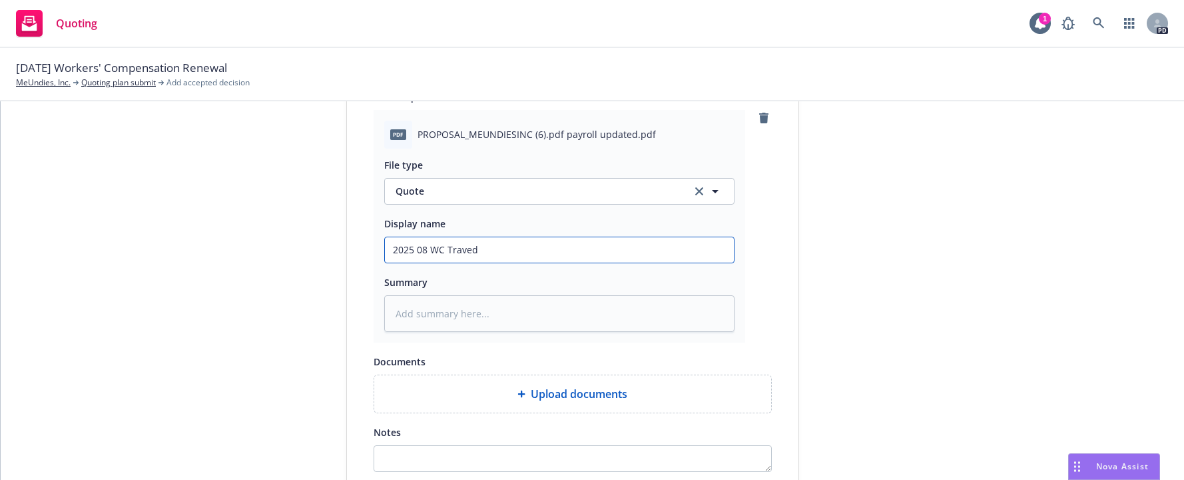
type textarea "x"
type input "2025 08 [PERSON_NAME]"
type textarea "x"
type input "2025 08 WC Travel"
type textarea "x"
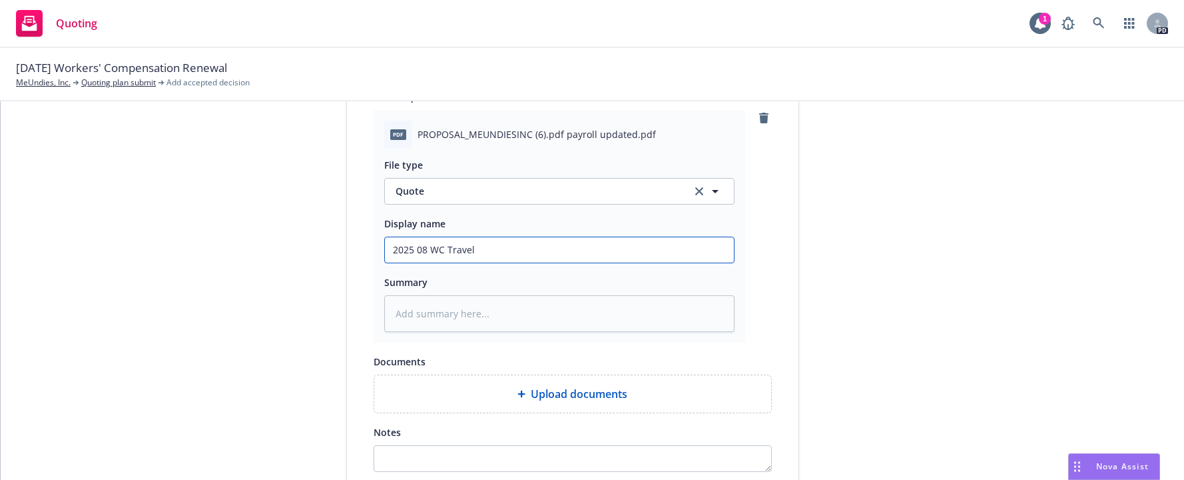
type input "2025 08 WC Travele"
type textarea "x"
type input "2025 08 WC Traveler"
type textarea "x"
type input "2025 08 WC Travelers"
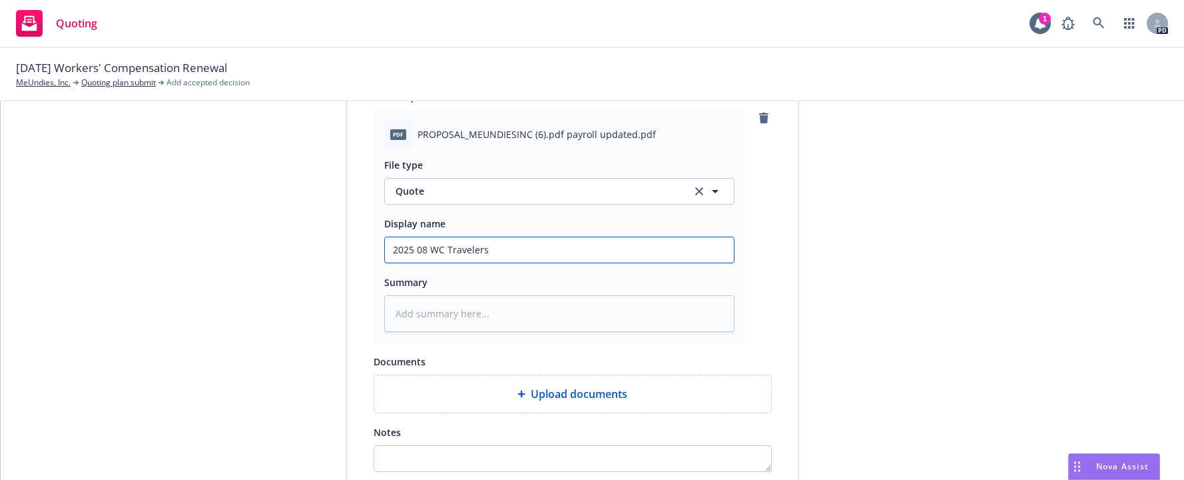
type textarea "x"
type input "2025 08 WC Travelers"
type textarea "x"
type input "2025 08 WC Travelers r"
type textarea "x"
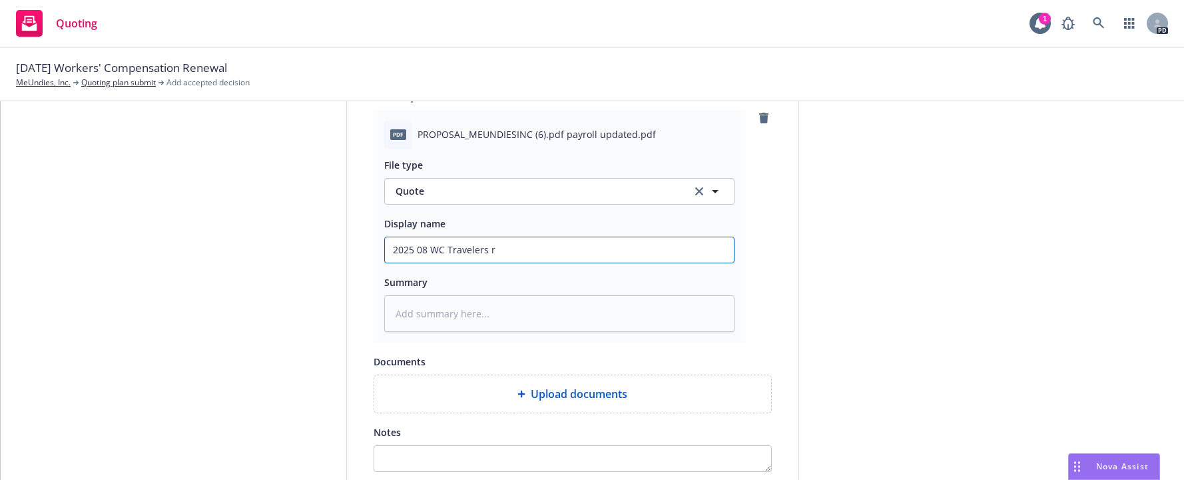
type input "2025 08 WC Travelers re"
type textarea "x"
type input "2025 08 WC Travelers ren"
type textarea "x"
type input "2025 08 WC Travelers [PERSON_NAME]"
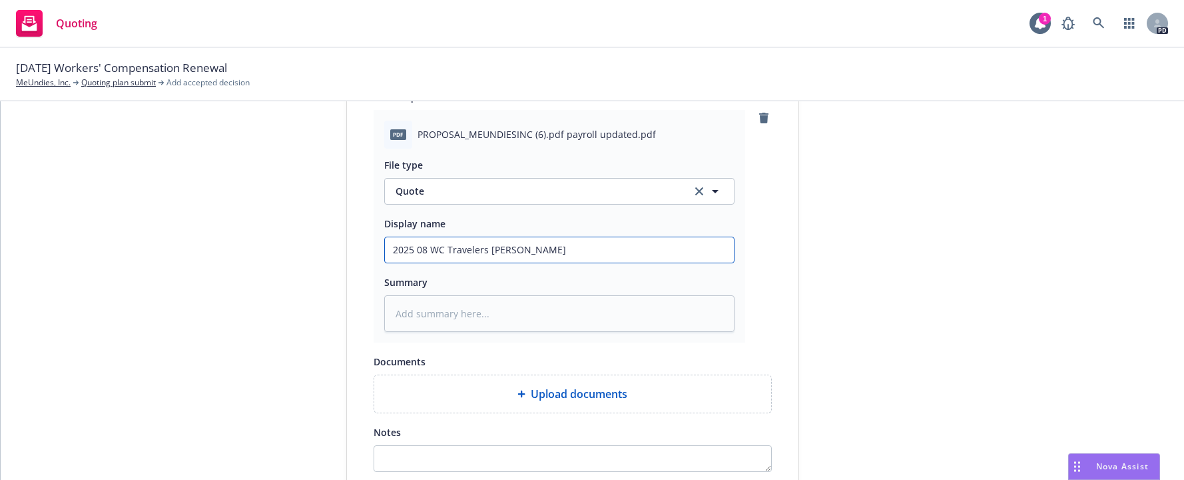
type textarea "x"
type input "2025 08 WC Travelers renew"
type textarea "x"
type input "2025 08 WC Travelers renewa"
type textarea "x"
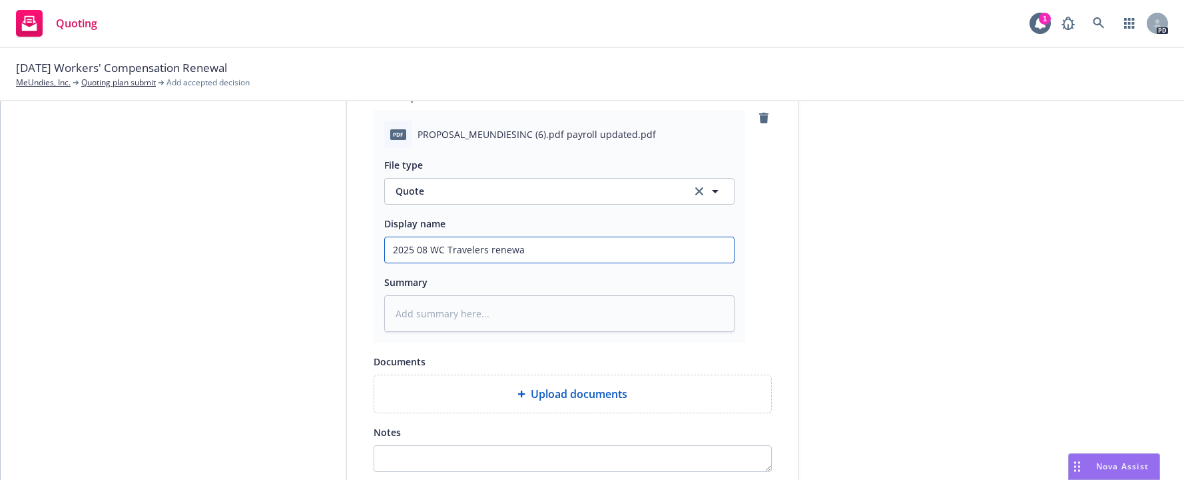
type input "2025 08 WC Travelers renewal"
type textarea "x"
type input "2025 08 WC Travelers renewal"
type textarea "x"
type input "2025 08 WC Travelers renewal d"
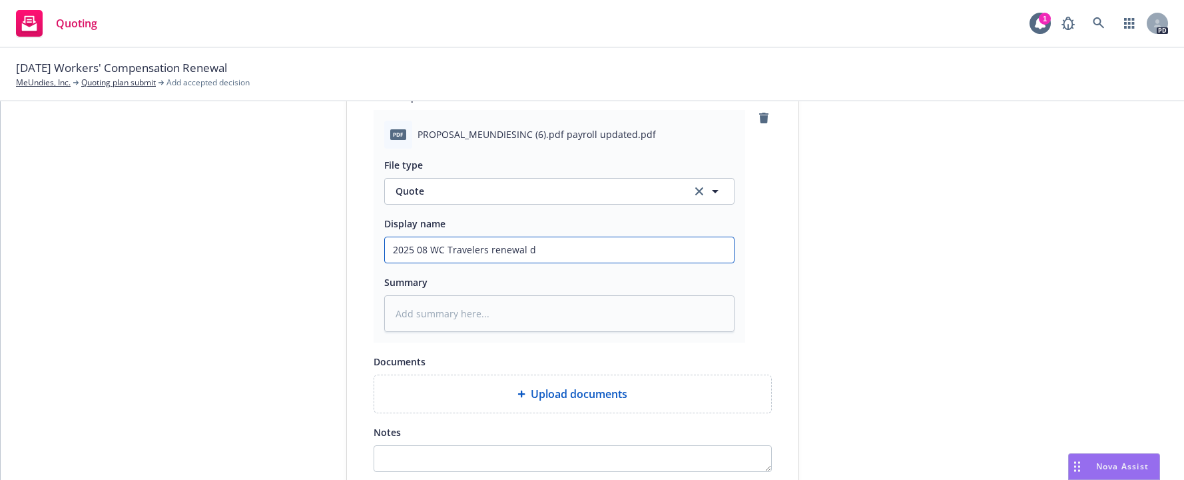
type textarea "x"
type input "2025 08 WC Travelers renewal da"
type textarea "x"
type input "2025 08 WC Travelers renewal dat"
type textarea "x"
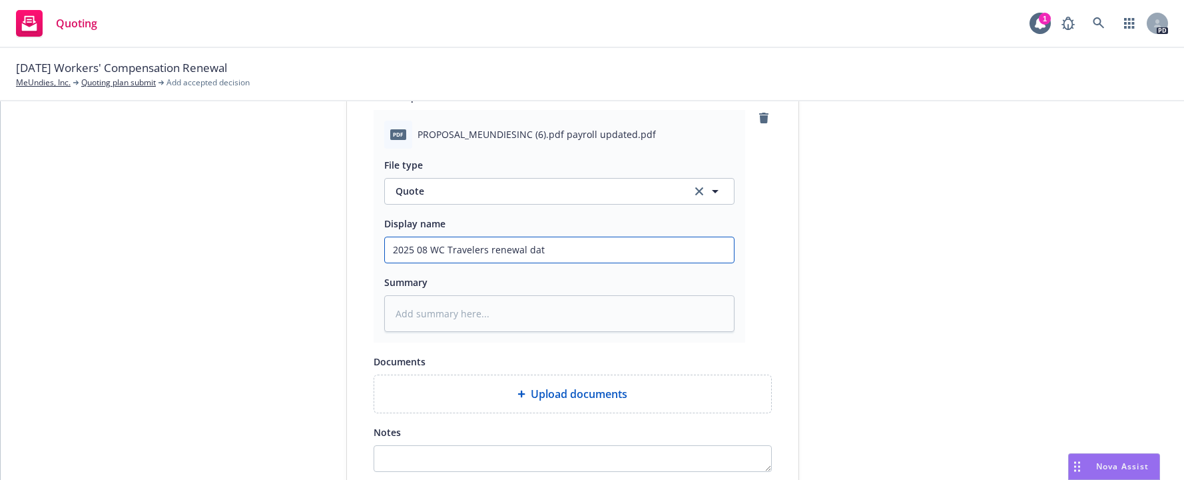
type input "2025 08 WC Travelers renewal date"
type textarea "x"
type input "2025 08 WC Travelers renewal dat"
type textarea "x"
type input "2025 08 WC Travelers renewal da"
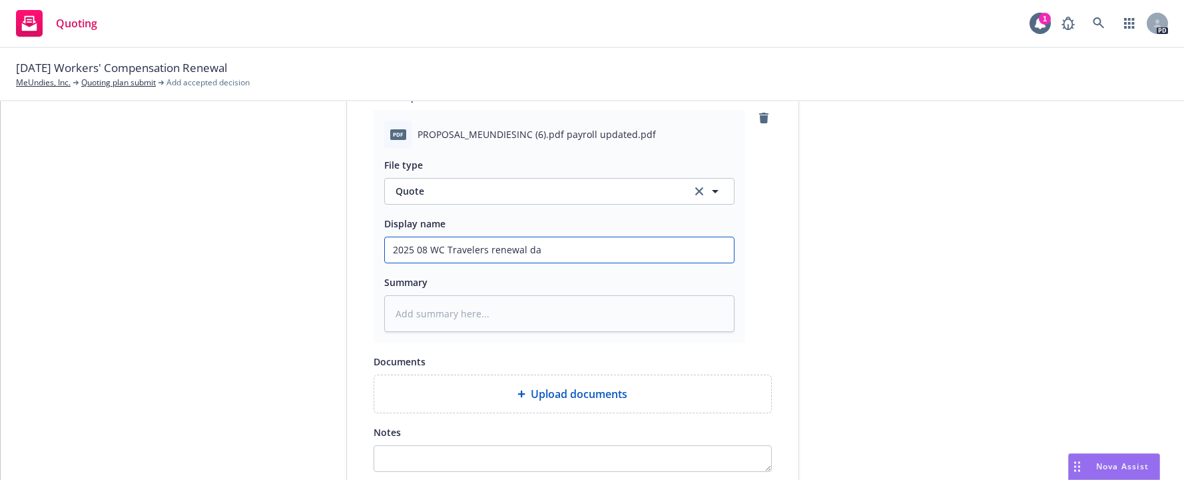
type textarea "x"
type input "2025 08 WC Travelers renewal d"
type textarea "x"
type input "2025 08 WC Travelers renewal"
type textarea "x"
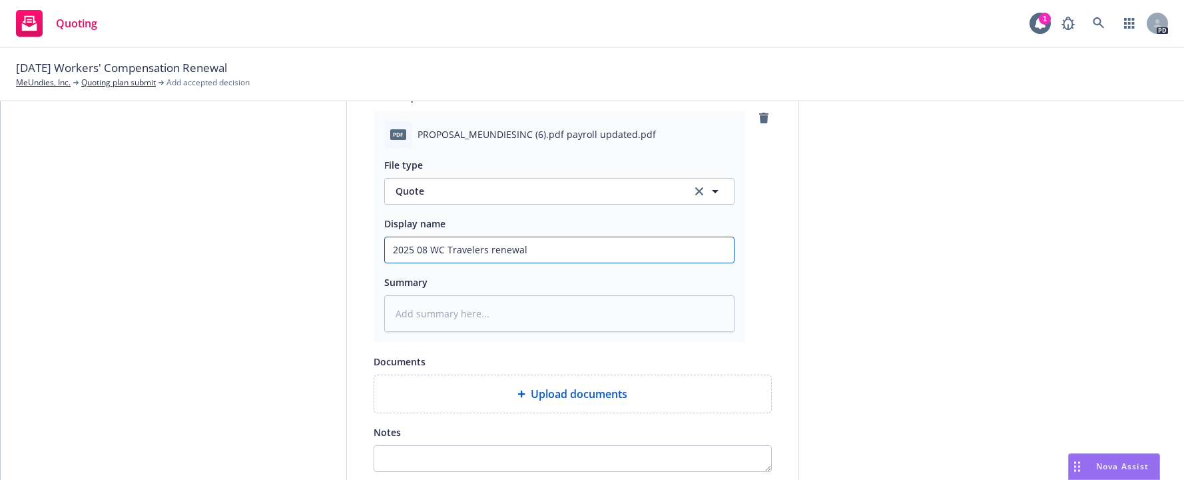
type input "2025 08 WC Travelers renewal"
type textarea "x"
type input "2025 08 WC Travelers renewa"
type textarea "x"
type input "2025 08 WC Travelers renew"
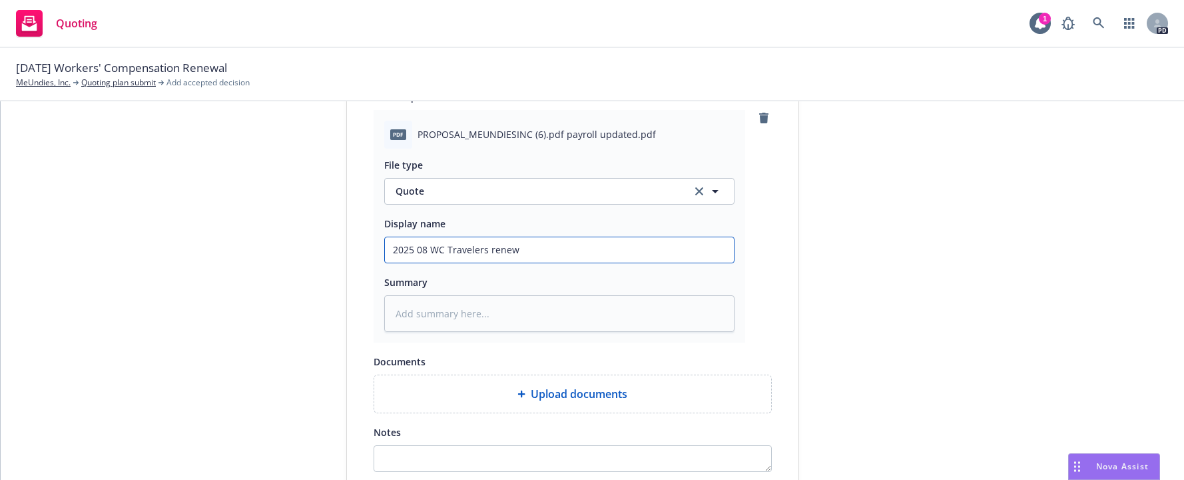
type textarea "x"
type input "2025 08 WC Travelers [PERSON_NAME]"
type textarea "x"
type input "2025 08 WC Travelers ren"
type textarea "x"
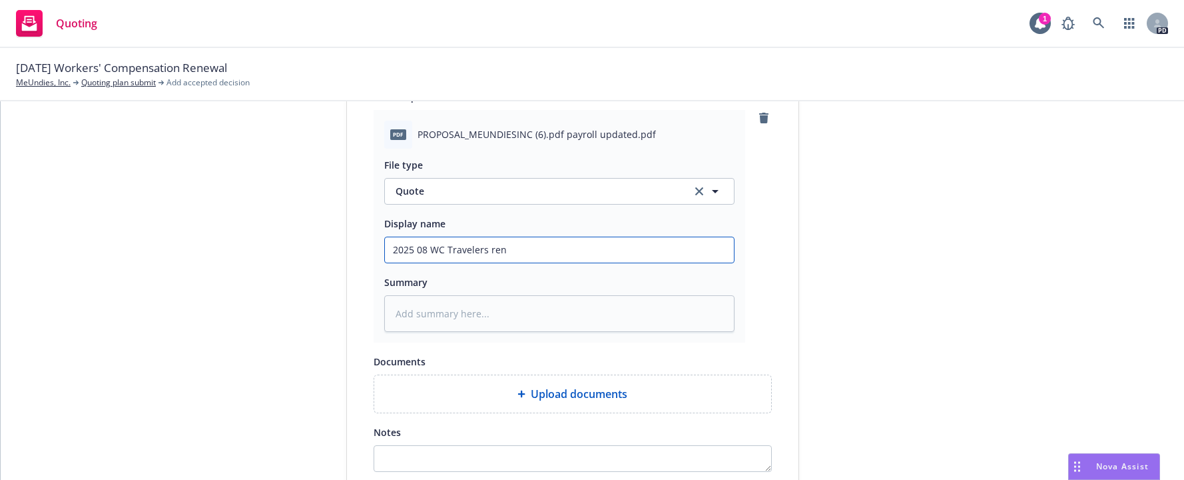
type input "2025 08 WC Travelers re"
type textarea "x"
type input "2025 08 WC Travelers rev"
type textarea "x"
type input "2025 08 WC Travelers revi"
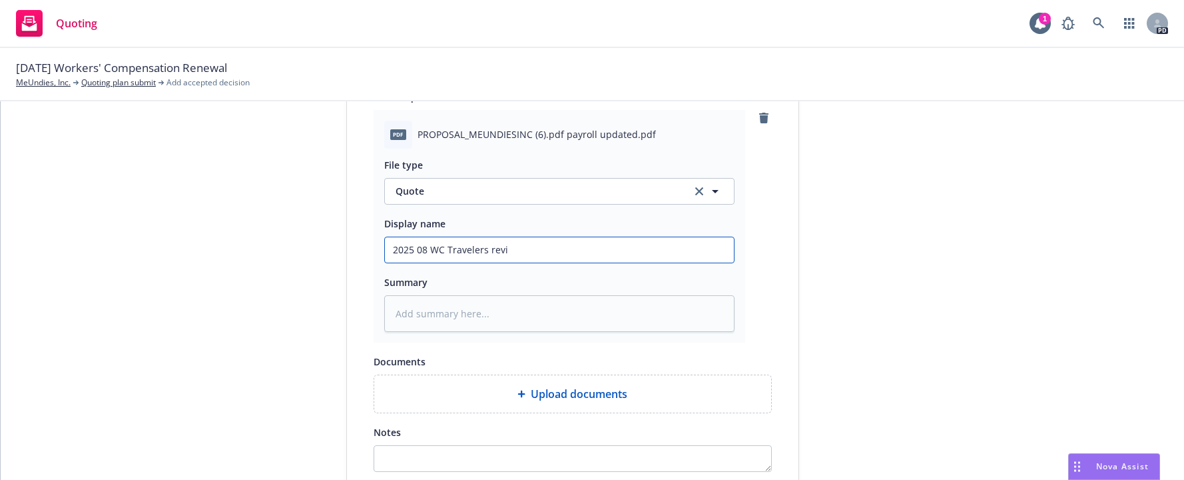
type textarea "x"
type input "2025 08 WC Travelers [PERSON_NAME]"
type textarea "x"
type input "2025 08 WC Travelers revise"
type textarea "x"
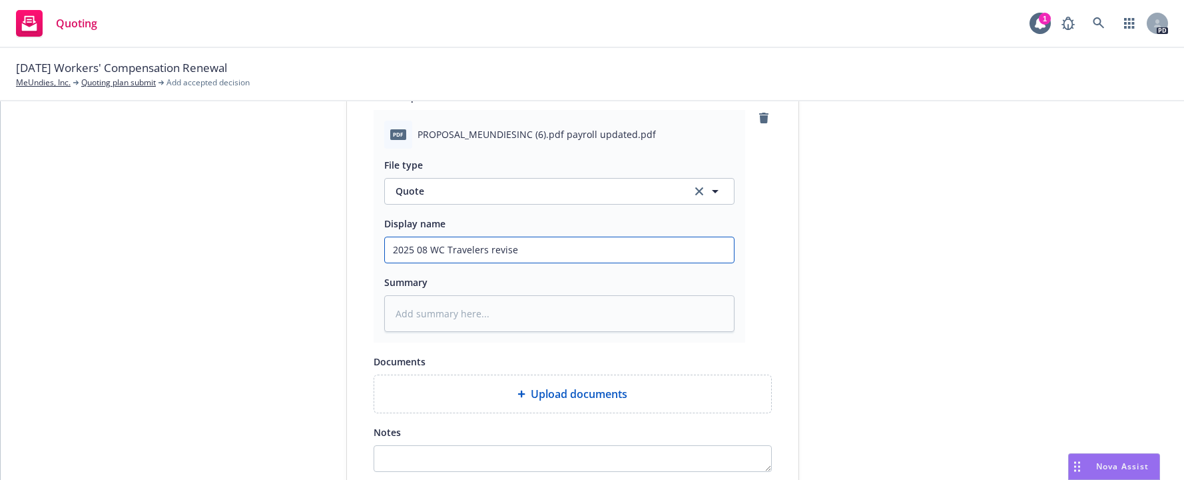
type input "2025 08 WC Travelers revised"
type textarea "x"
type input "2025 08 WC Travelers revised"
type textarea "x"
type input "2025 08 WC Travelers revised r"
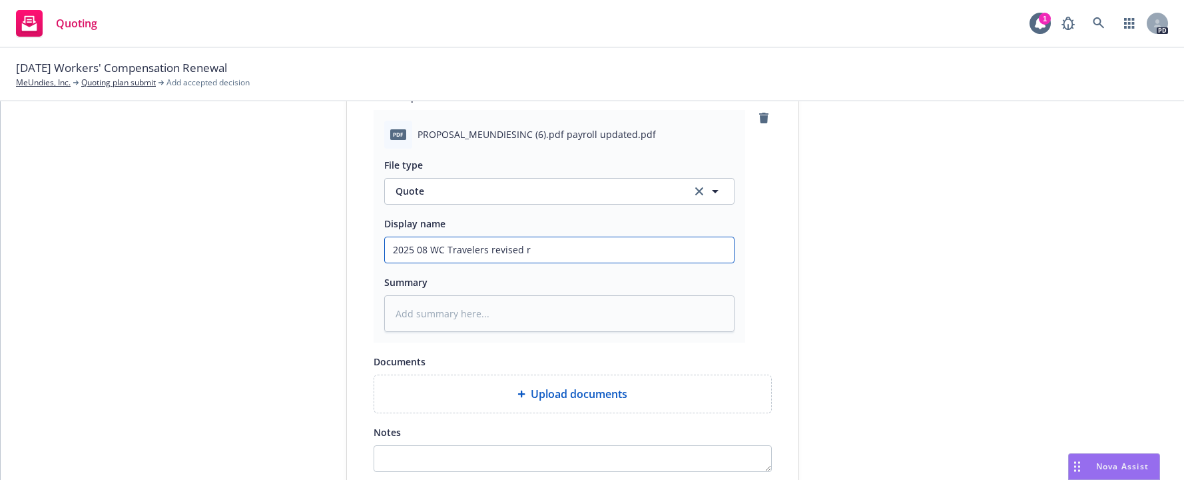
type textarea "x"
type input "2025 08 WC Travelers revised re"
type textarea "x"
type input "2025 08 WC Travelers revised ren"
type textarea "x"
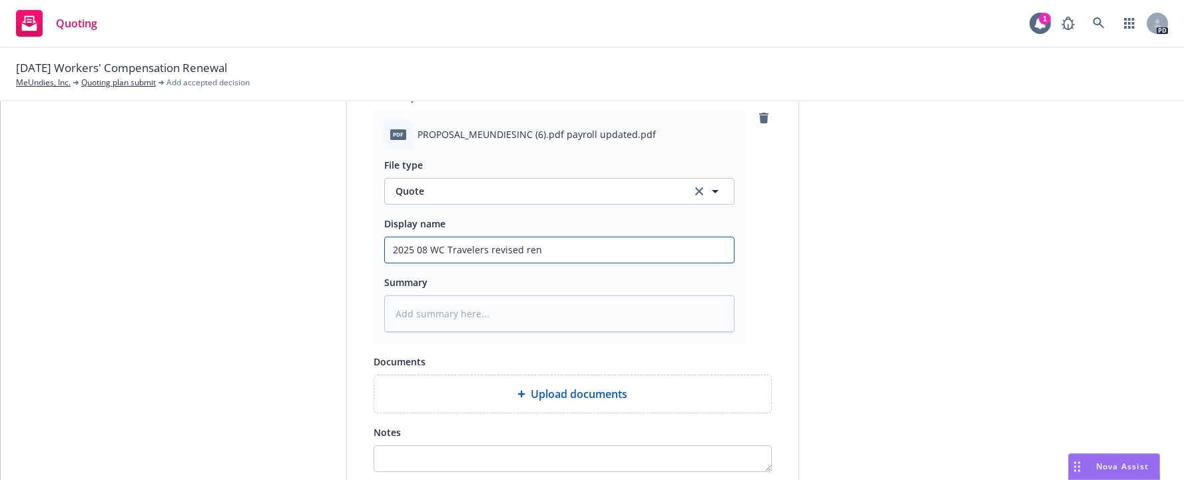
type input "2025 08 WC Travelers revised [PERSON_NAME]"
type textarea "x"
type input "2025 08 WC Travelers revised renew"
type textarea "x"
type input "2025 08 WC Travelers revised renewa"
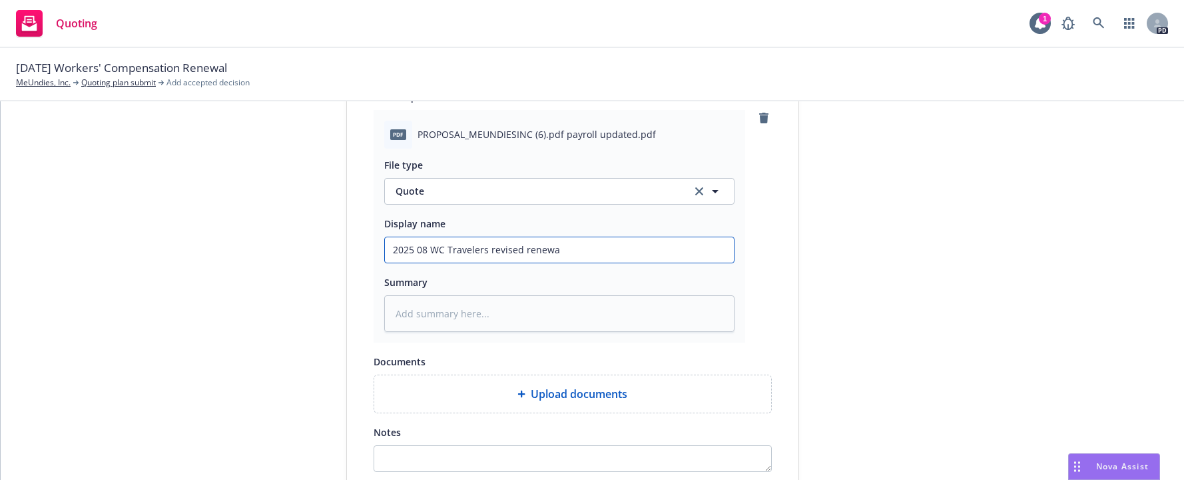
type textarea "x"
type input "2025 08 WC Travelers revised renewal"
type textarea "x"
type input "2025 08 WC Travelers revised renewal"
type textarea "x"
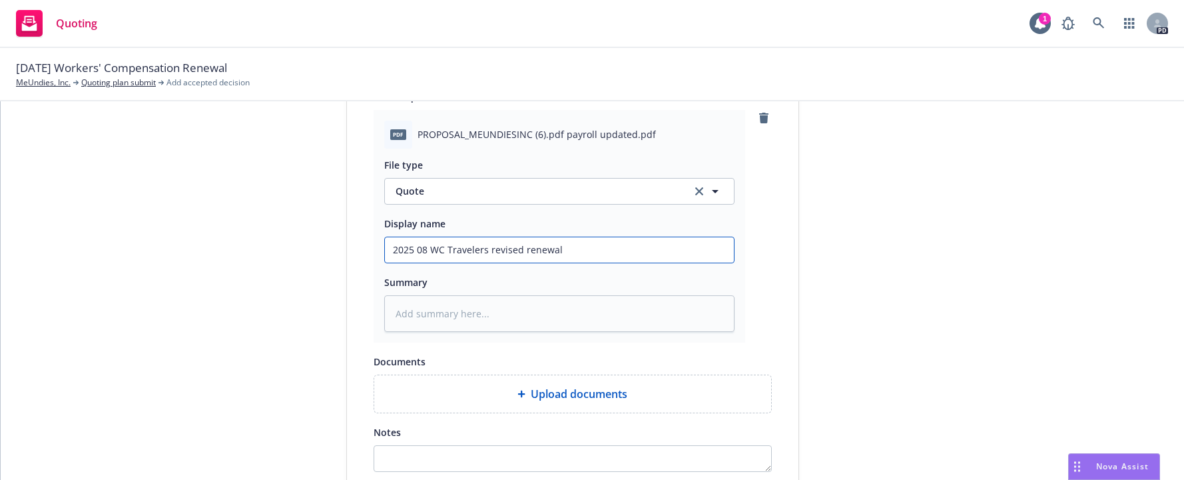
type input "2025 08 WC Travelers revised renewal q"
click at [389, 306] on textarea at bounding box center [559, 313] width 350 height 37
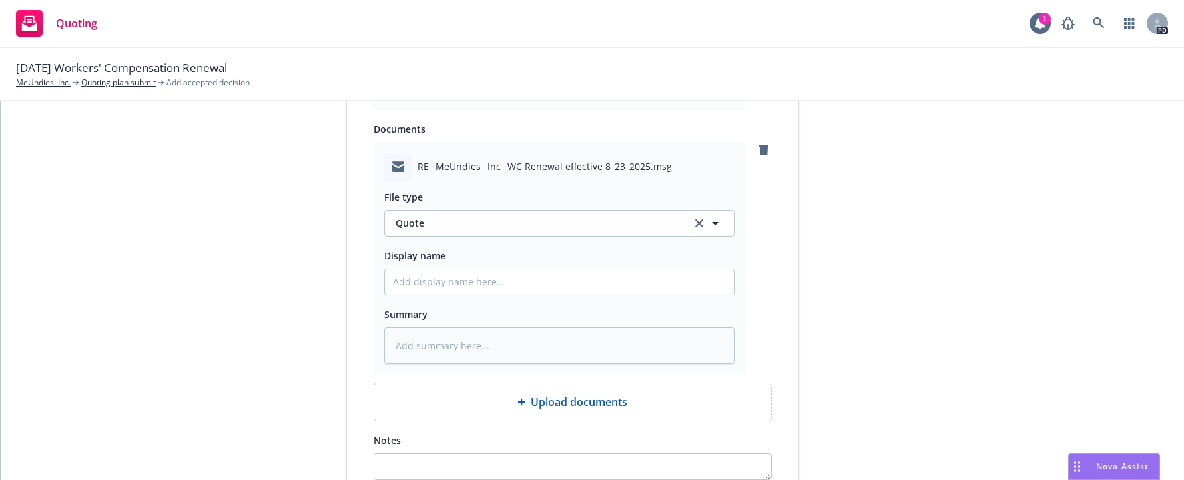
scroll to position [873, 0]
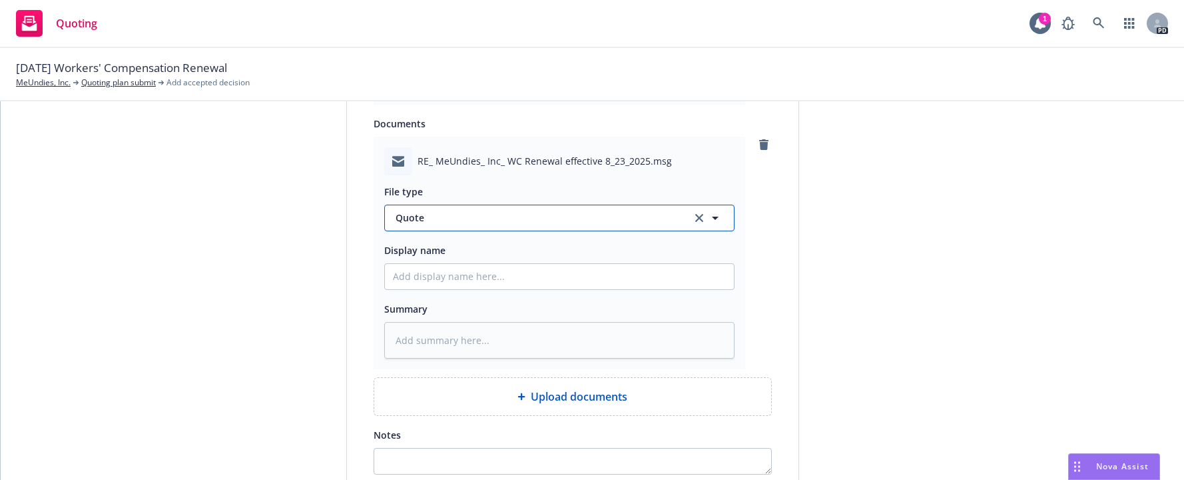
click at [530, 222] on span "Quote" at bounding box center [536, 218] width 280 height 14
click at [435, 250] on div "Email" at bounding box center [559, 254] width 333 height 19
click at [422, 25] on input "Display name" at bounding box center [559, 11] width 349 height 25
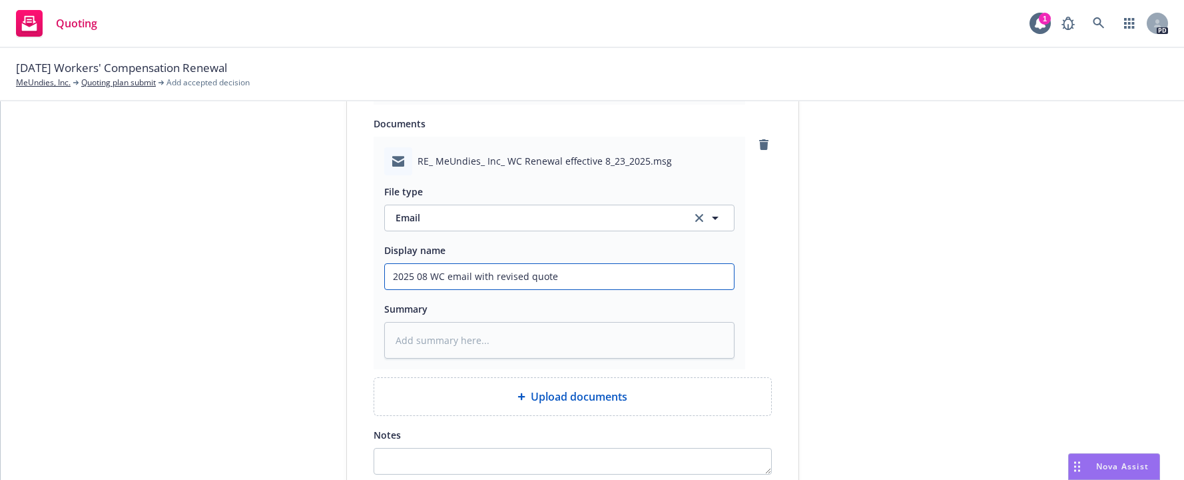
scroll to position [1003, 0]
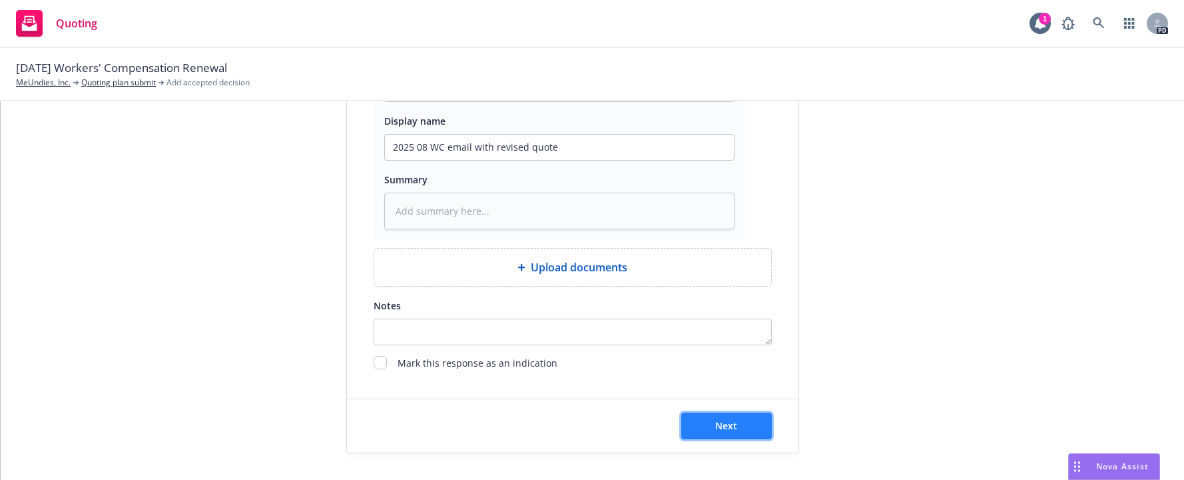
click at [721, 422] on span "Next" at bounding box center [726, 425] width 22 height 13
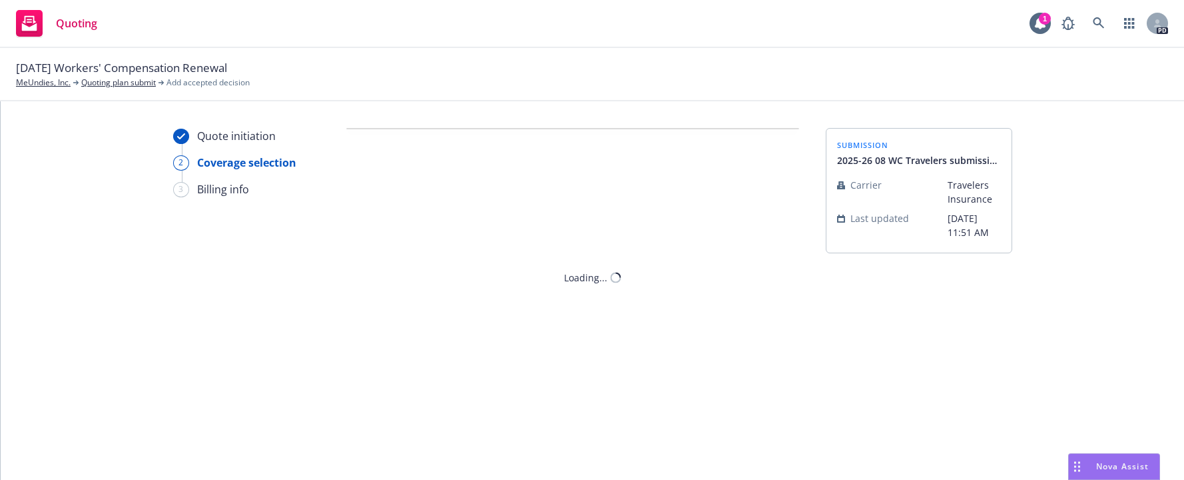
scroll to position [0, 0]
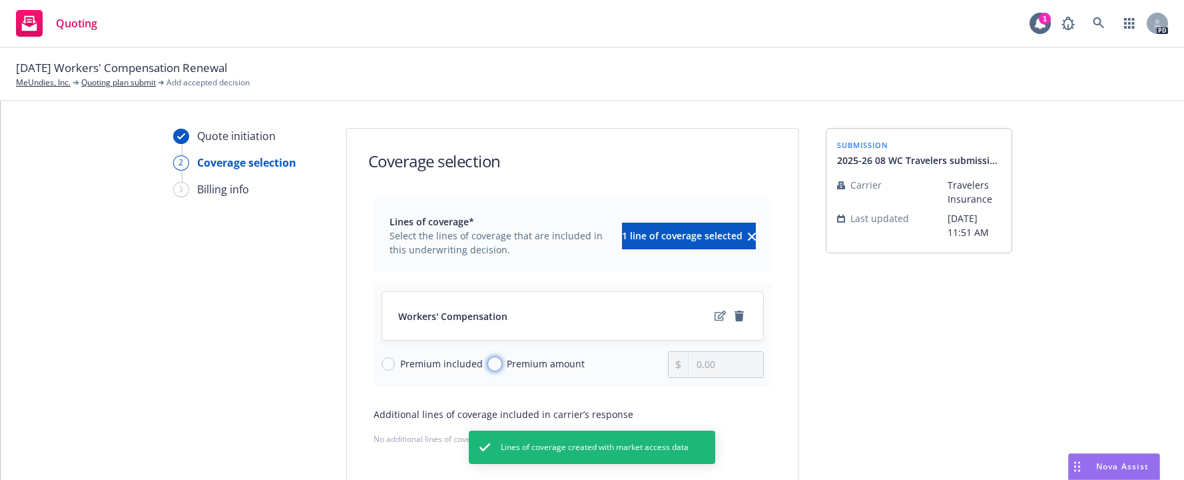
click at [488, 366] on input "Premium amount" at bounding box center [494, 363] width 13 height 13
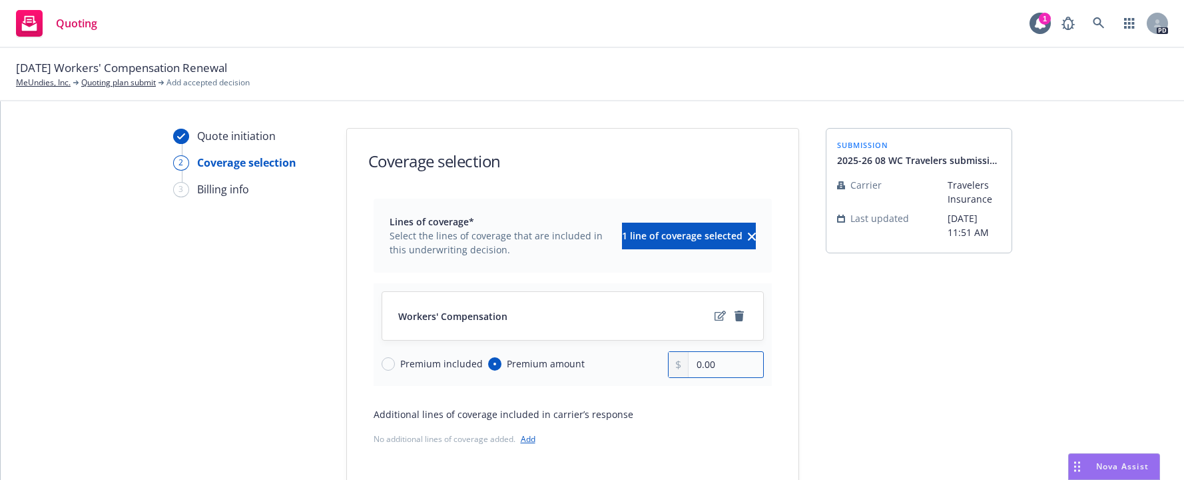
click at [693, 366] on input "0.00" at bounding box center [726, 364] width 74 height 25
drag, startPoint x: 693, startPoint y: 365, endPoint x: 725, endPoint y: 368, distance: 32.1
click at [725, 368] on input "286,860.00" at bounding box center [726, 364] width 74 height 25
click at [710, 394] on div "Lines of coverage* Select the lines of coverage that are included in this under…" at bounding box center [573, 347] width 398 height 296
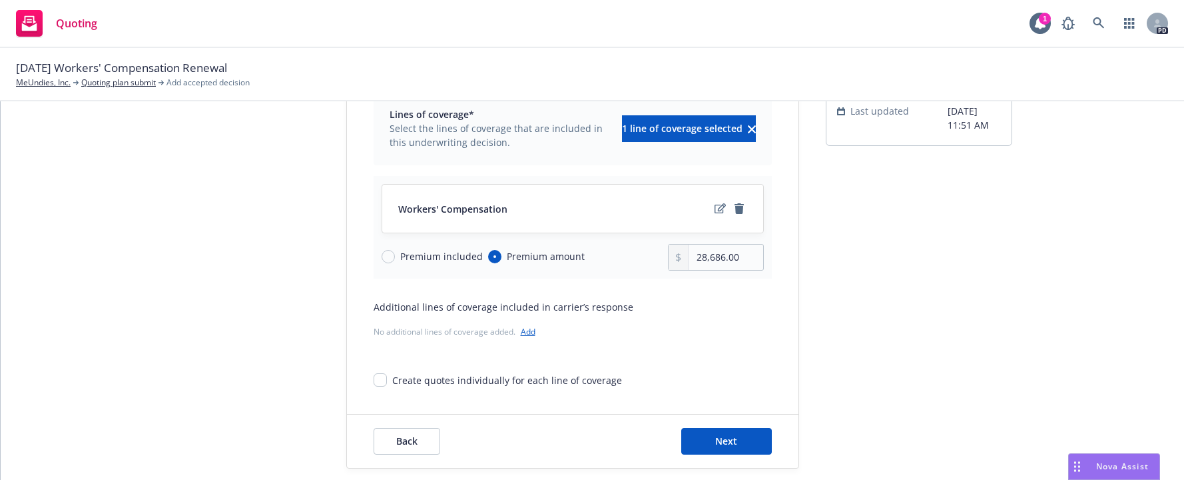
scroll to position [123, 0]
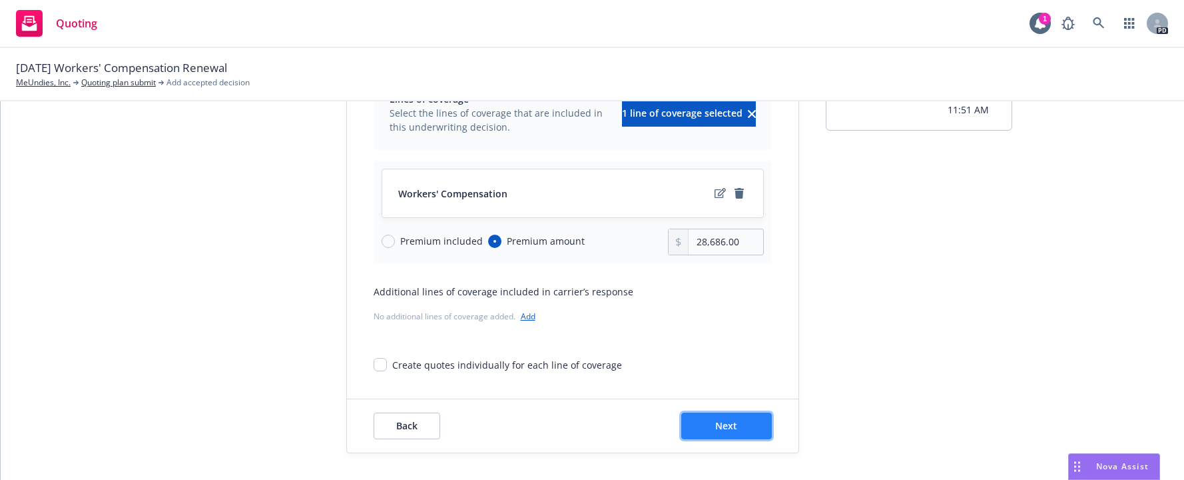
click at [715, 424] on span "Next" at bounding box center [726, 425] width 22 height 13
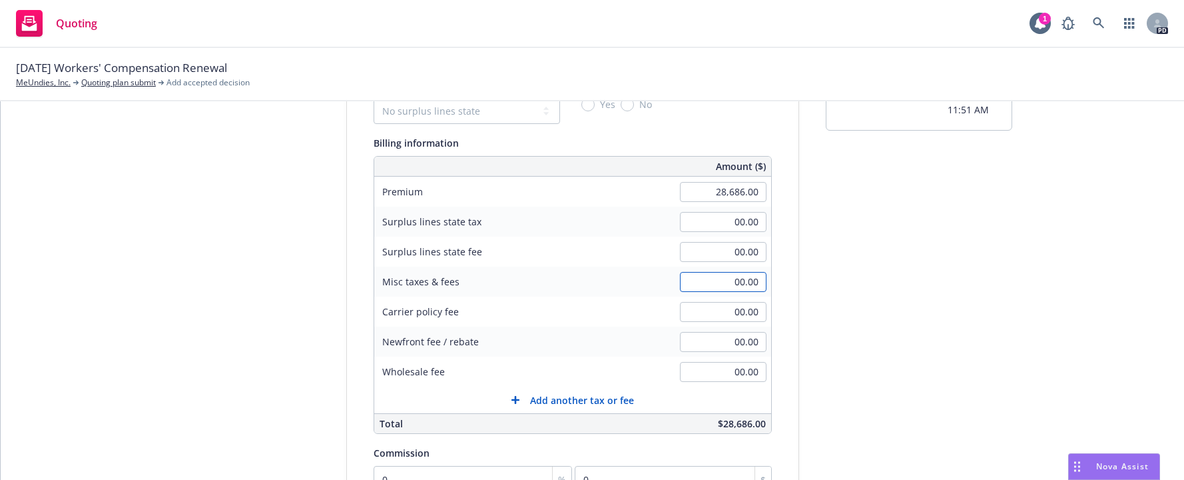
click at [720, 277] on input "00.00" at bounding box center [723, 282] width 87 height 20
click at [599, 277] on div "Misc taxes & fees 1,366.00" at bounding box center [572, 281] width 397 height 30
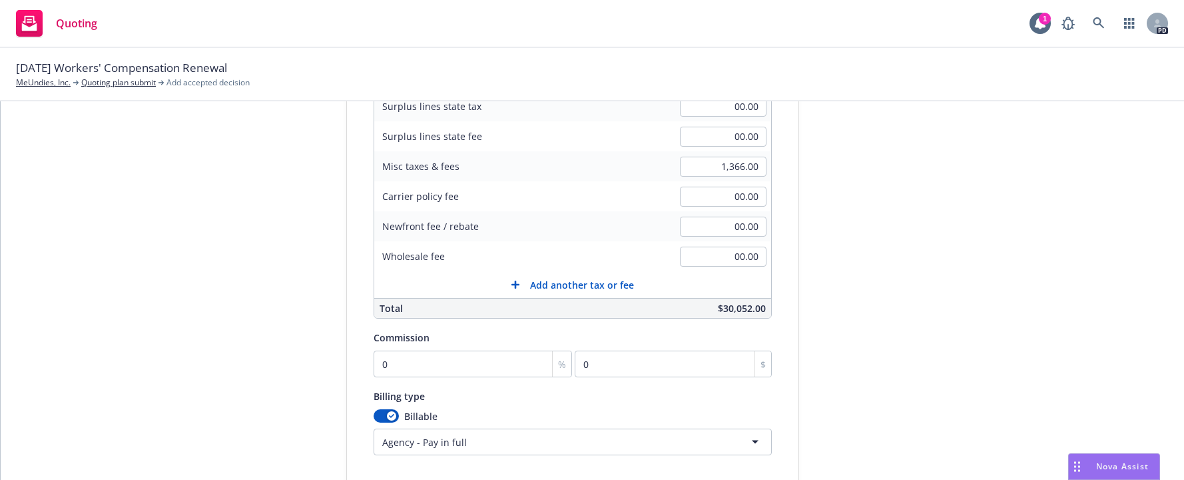
scroll to position [248, 0]
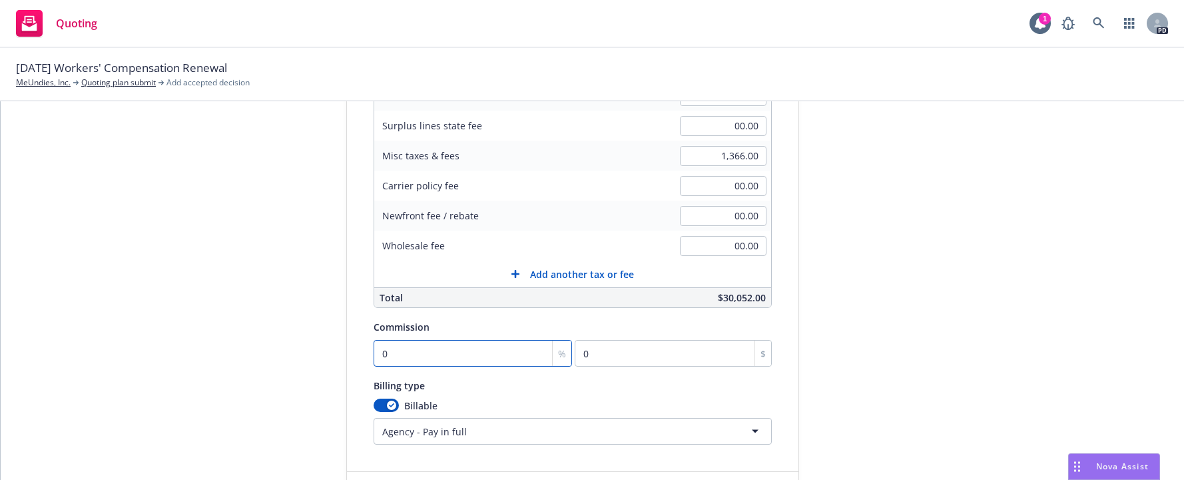
click at [414, 360] on input "0" at bounding box center [473, 353] width 199 height 27
click at [563, 376] on div "Surplus lines state No surplus lines state [US_STATE] [US_STATE] [US_STATE] [US…" at bounding box center [573, 197] width 398 height 494
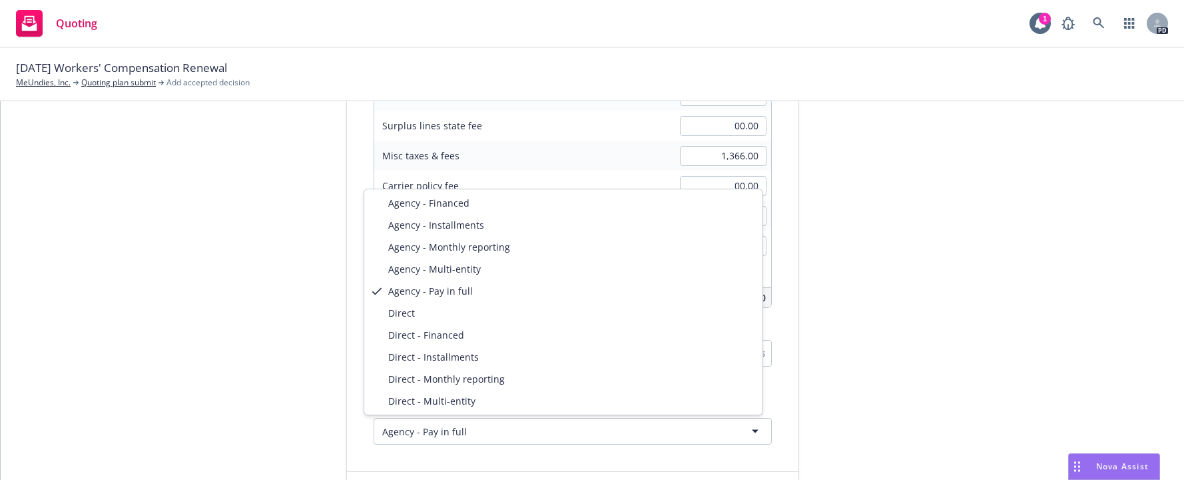
click at [744, 432] on html "Quoting 1 PD [DATE] Workers' Compensation Renewal MeUndies, Inc. Quoting plan s…" at bounding box center [592, 240] width 1184 height 480
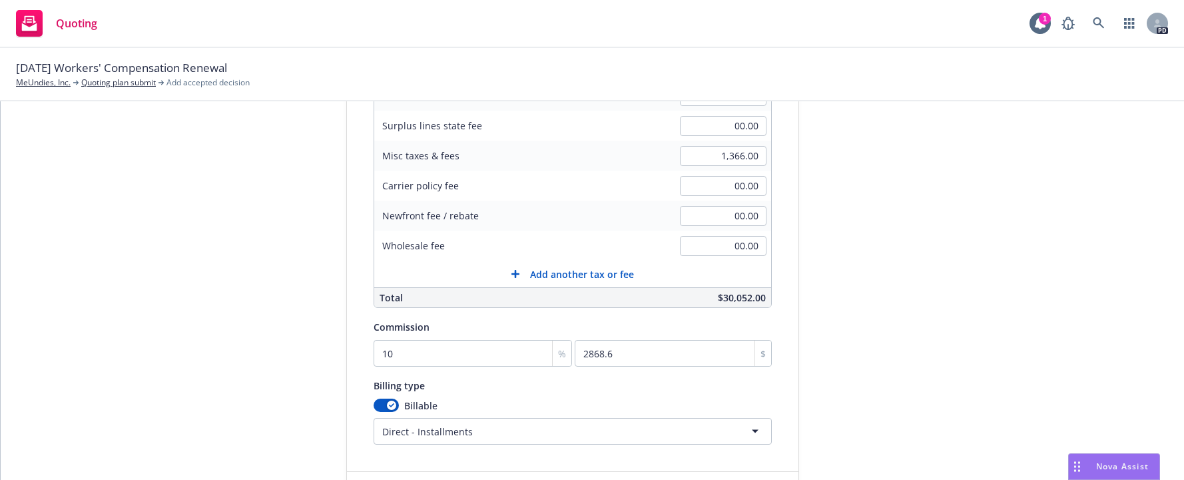
click at [960, 384] on div "submission 2025-26 08 WC Travelers submission Carrier Travelers Insurance Last …" at bounding box center [919, 202] width 187 height 646
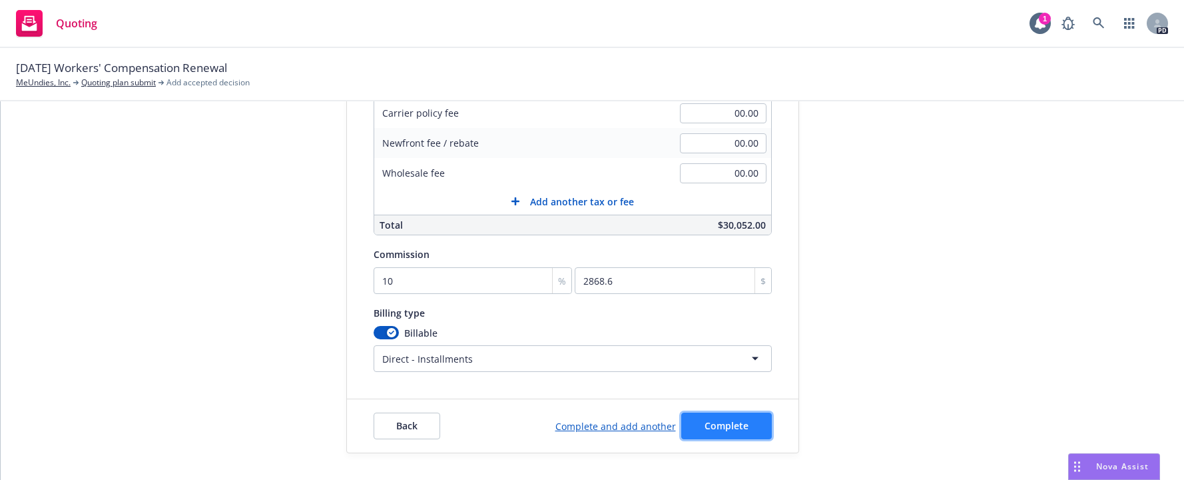
click at [725, 423] on span "Complete" at bounding box center [727, 425] width 44 height 13
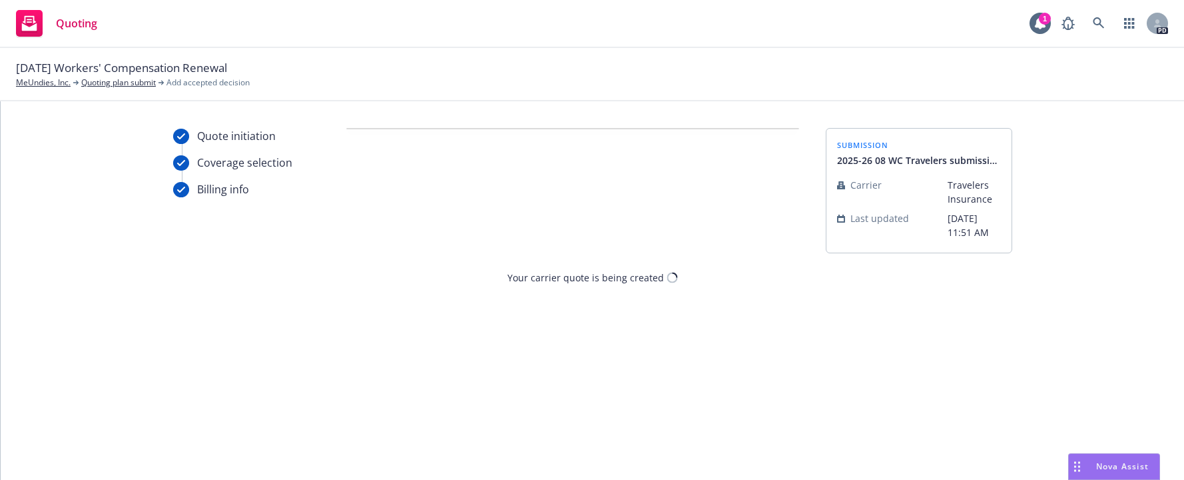
scroll to position [0, 0]
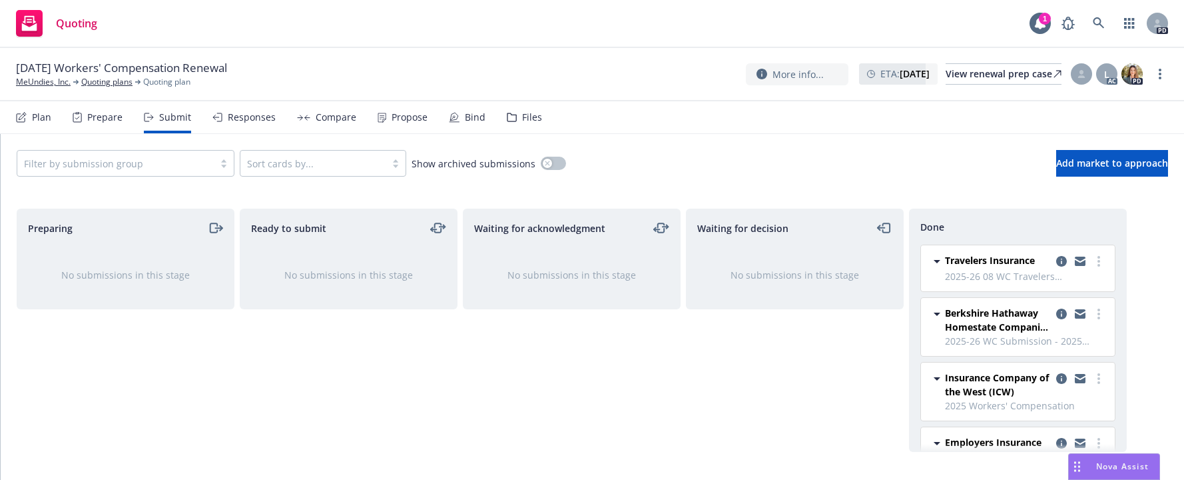
click at [548, 384] on div "Waiting for acknowledgment No submissions in this stage" at bounding box center [572, 330] width 218 height 243
click at [247, 113] on div "Responses" at bounding box center [252, 117] width 48 height 11
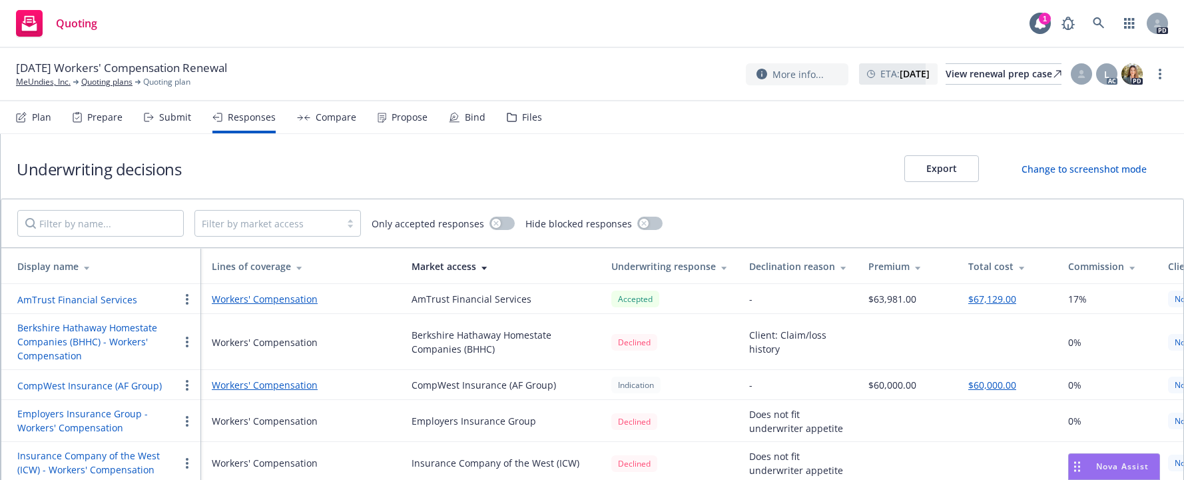
click at [327, 113] on div "Compare" at bounding box center [336, 117] width 41 height 11
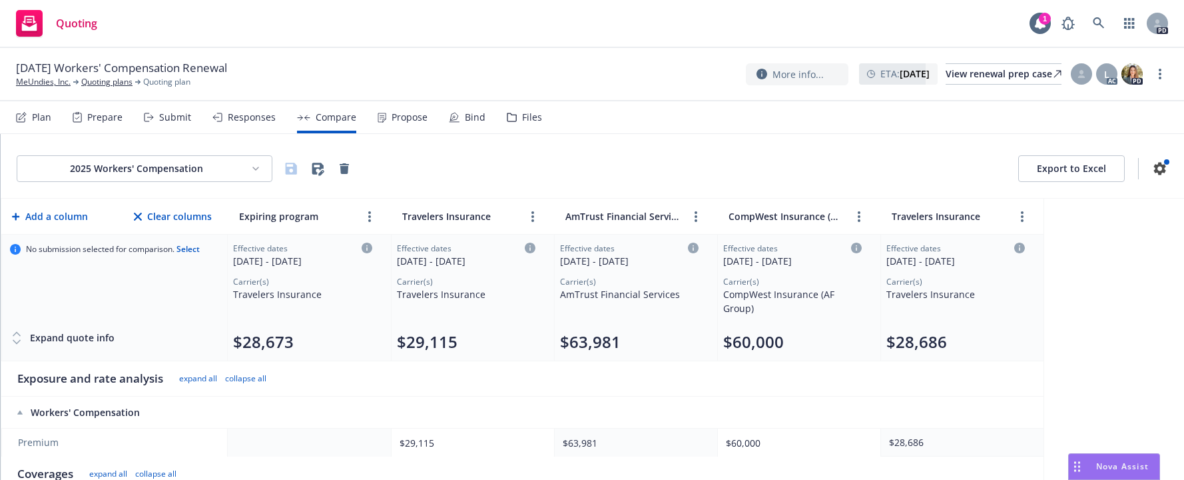
click at [398, 119] on div "Propose" at bounding box center [410, 117] width 36 height 11
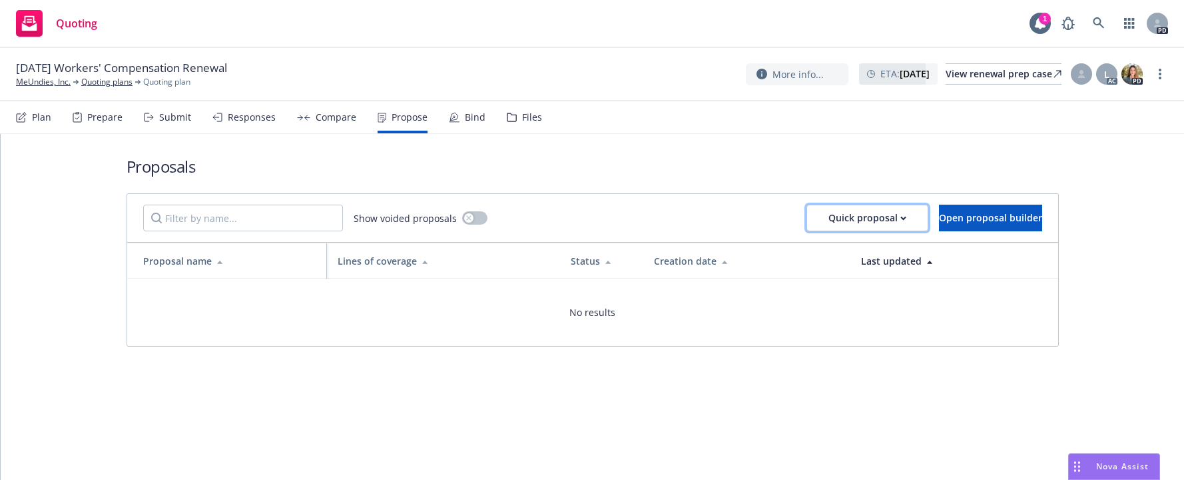
drag, startPoint x: 817, startPoint y: 216, endPoint x: 628, endPoint y: 193, distance: 190.6
click at [628, 193] on div "Proposals Show voided proposals Quick proposal Open proposal builder Proposal n…" at bounding box center [593, 251] width 933 height 234
click at [646, 173] on h1 "Proposals" at bounding box center [593, 166] width 933 height 22
click at [46, 81] on link "MeUndies, Inc." at bounding box center [43, 82] width 55 height 12
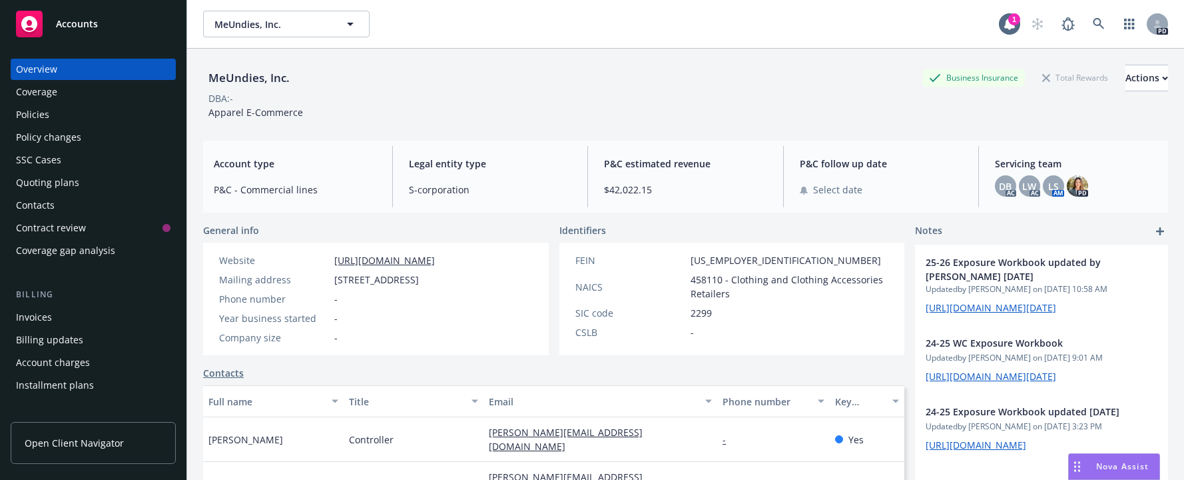
click at [576, 100] on div "DBA: -" at bounding box center [685, 98] width 965 height 14
